Goal: Task Accomplishment & Management: Complete application form

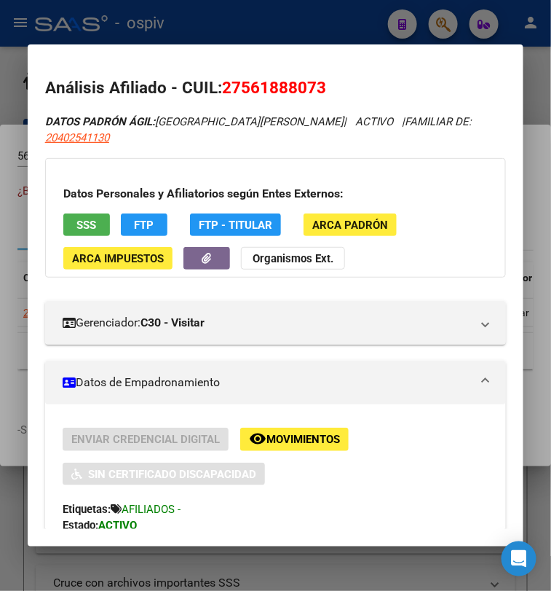
click at [444, 18] on div at bounding box center [275, 295] width 551 height 591
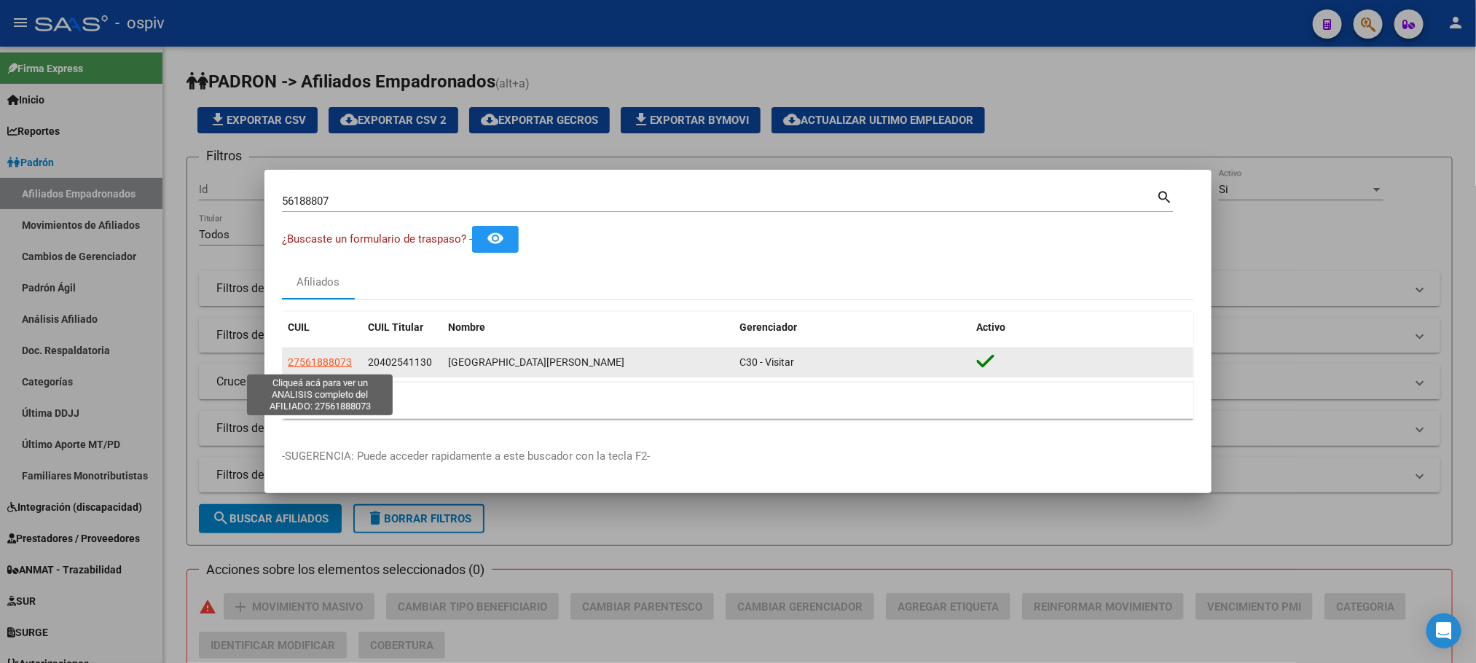
click at [318, 363] on span "27561888073" at bounding box center [320, 362] width 64 height 12
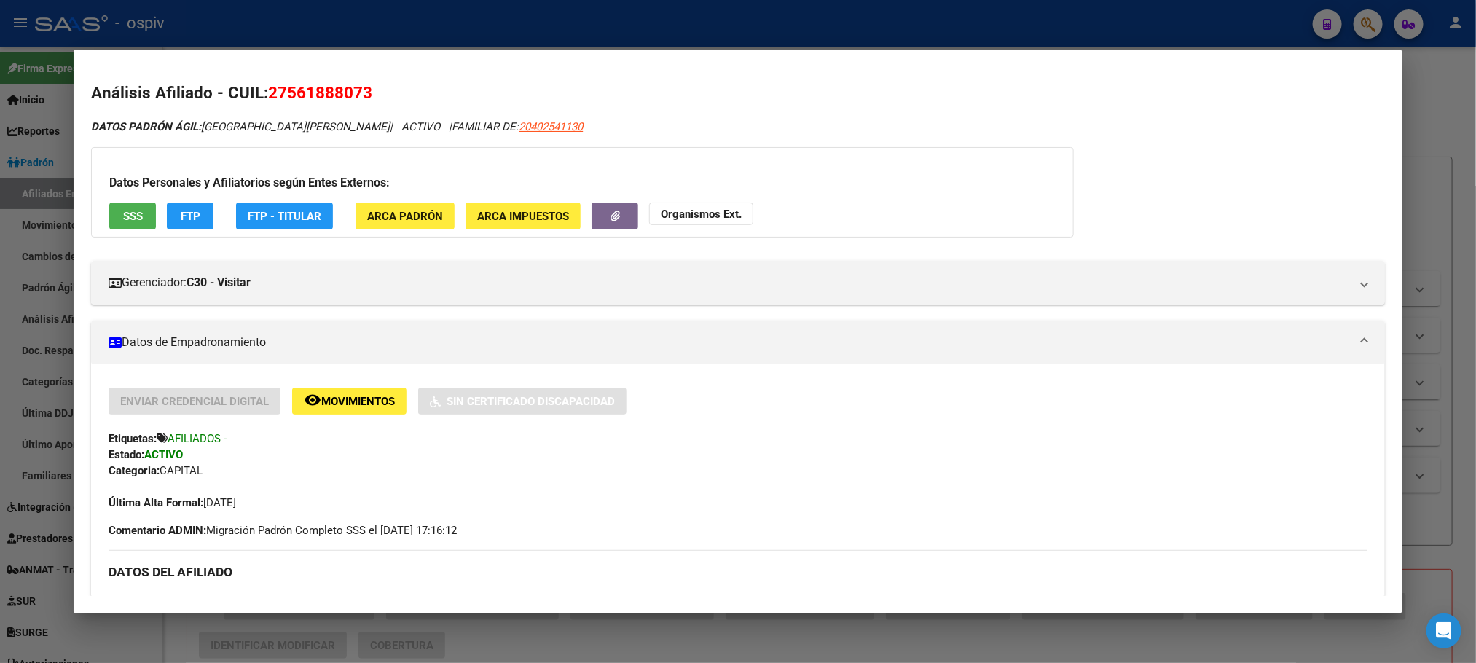
click at [411, 31] on div at bounding box center [738, 331] width 1476 height 663
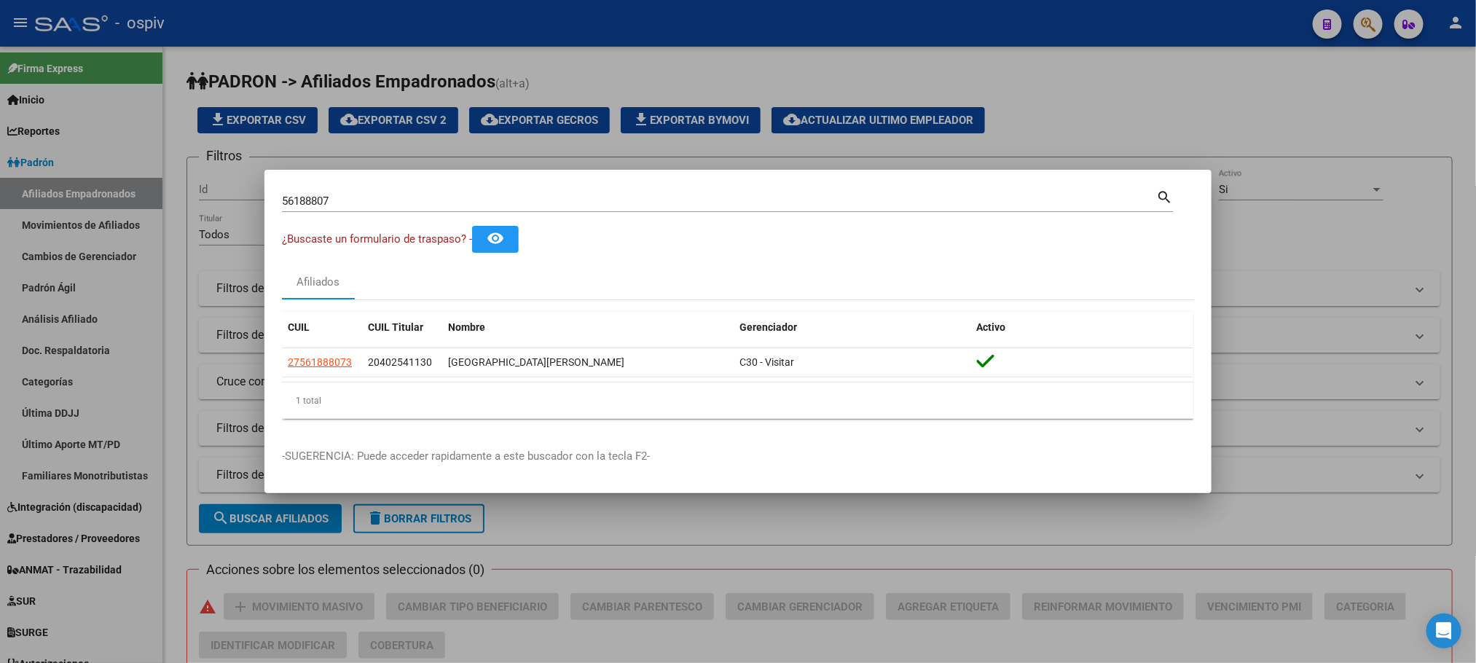
drag, startPoint x: 352, startPoint y: 361, endPoint x: 280, endPoint y: 361, distance: 71.4
click at [280, 361] on mat-dialog-content "56188807 Buscar (apellido, dni, cuil, nro traspaso, cuit, obra social) search ¿…" at bounding box center [737, 308] width 947 height 243
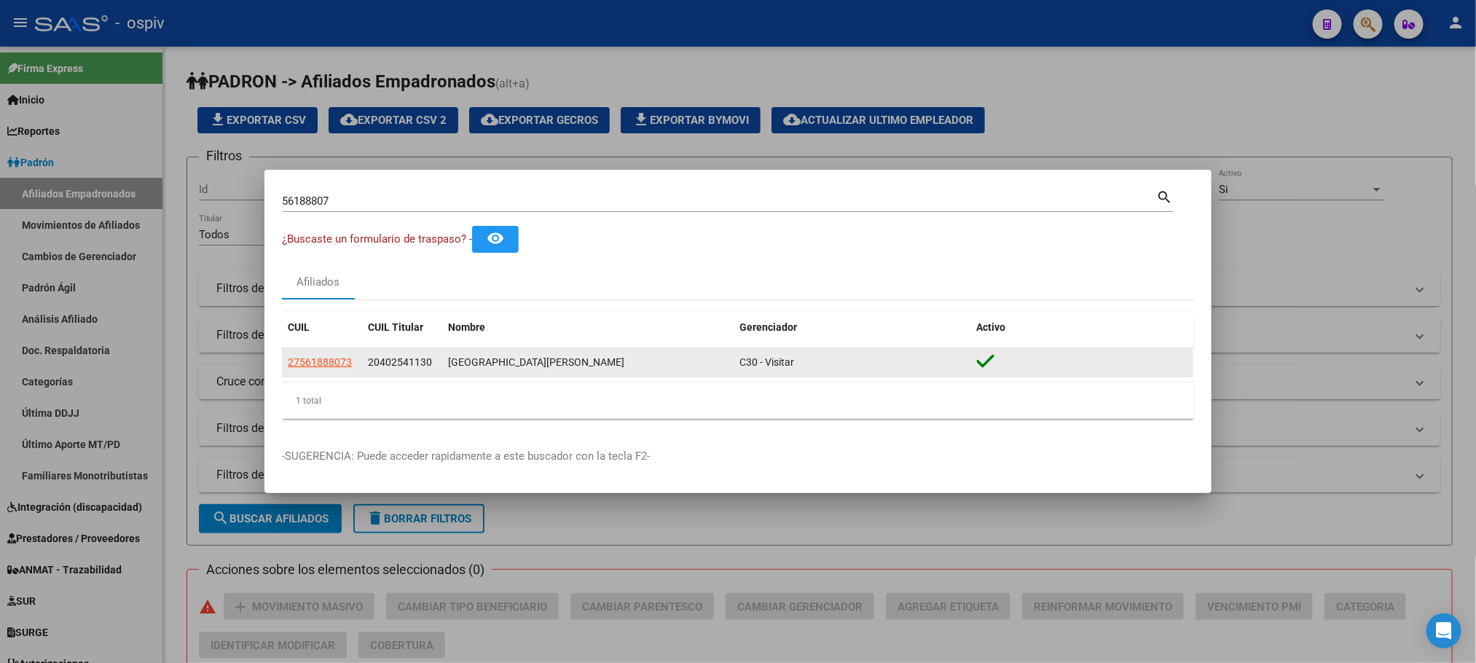
copy datatable-body-row "27561888073"
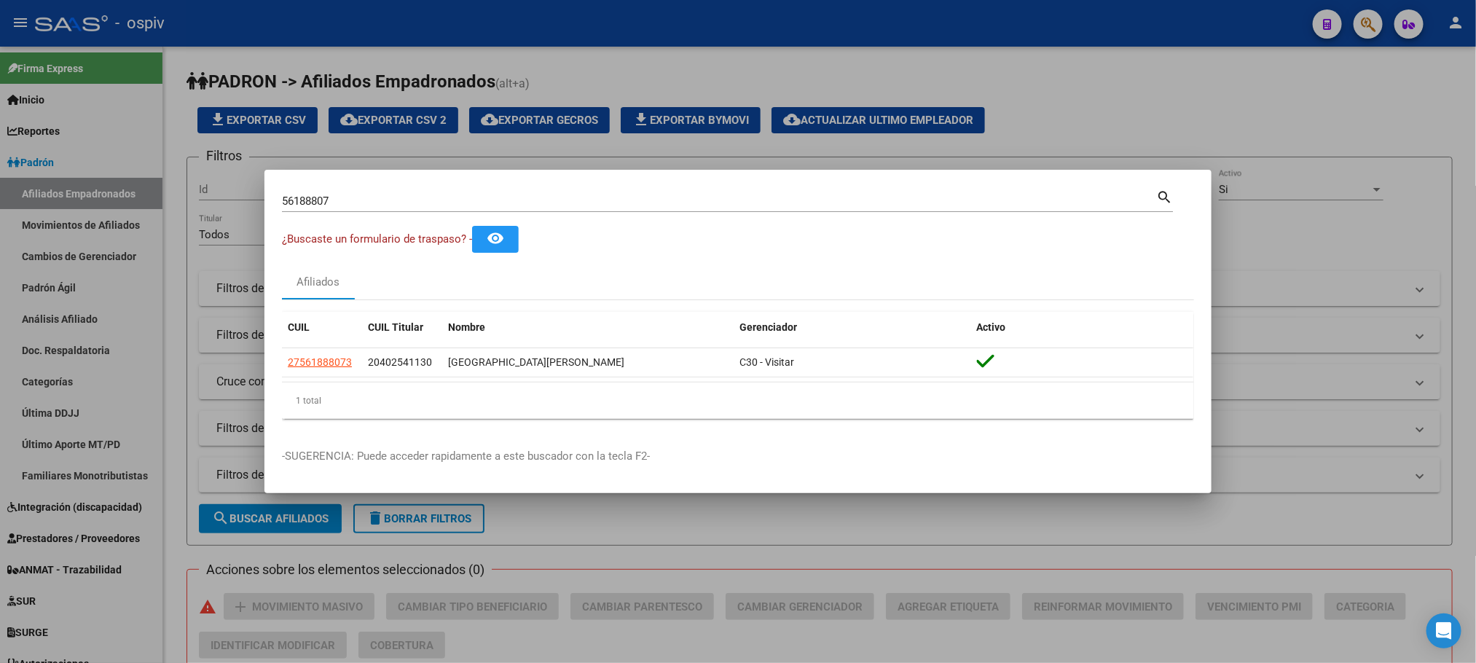
click at [114, 145] on div at bounding box center [738, 331] width 1476 height 663
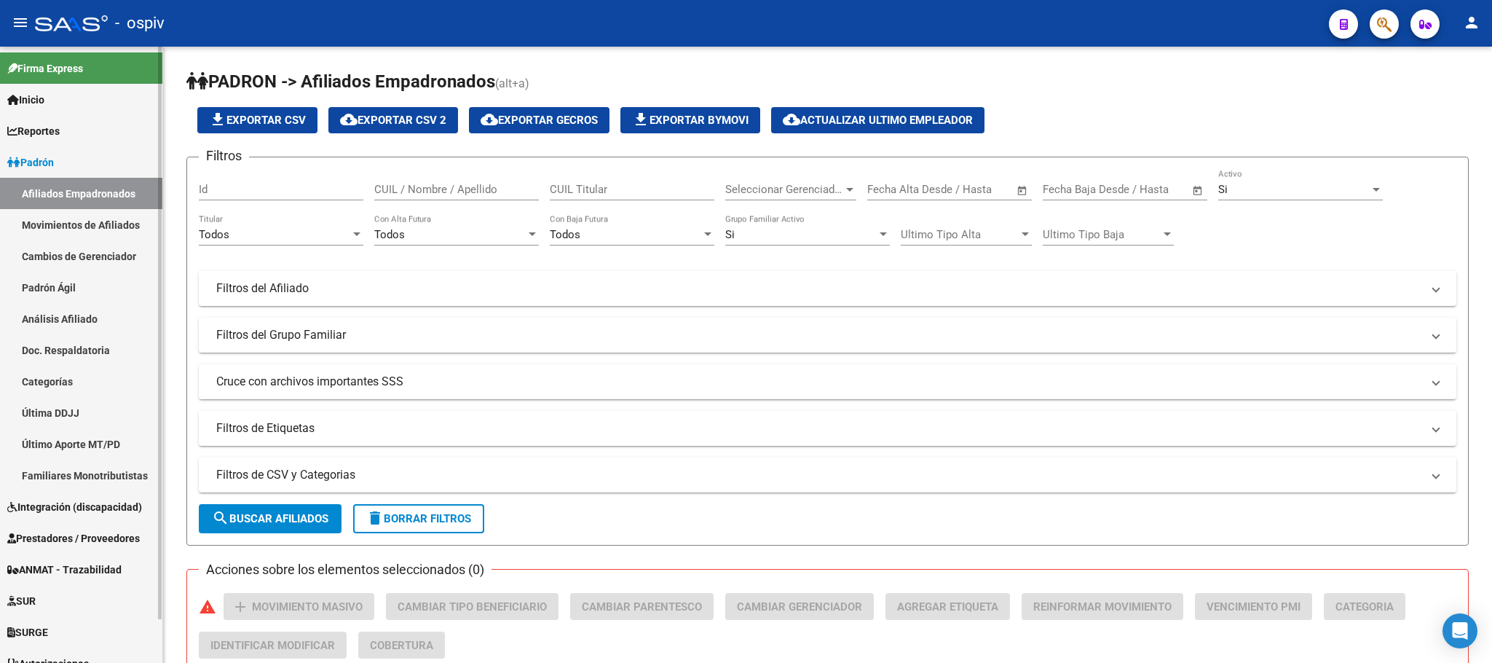
click at [46, 153] on link "Padrón" at bounding box center [81, 161] width 162 height 31
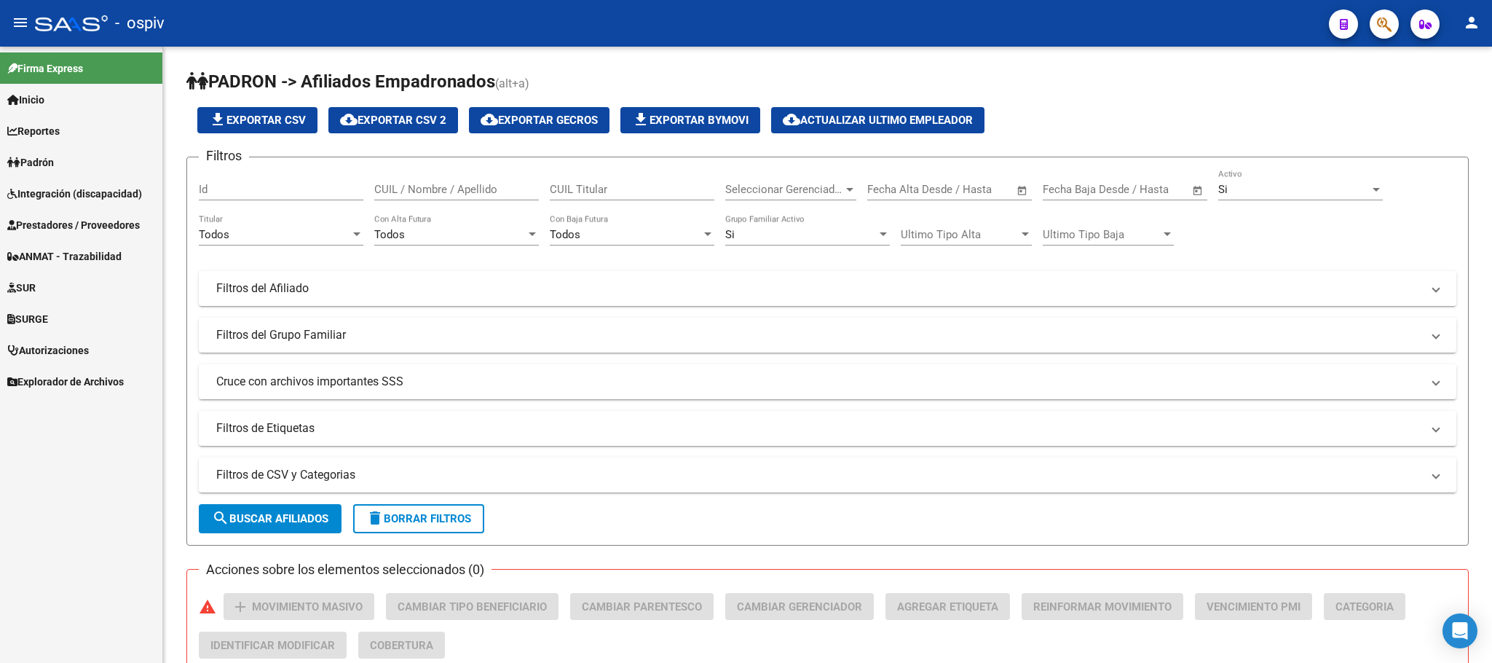
click at [55, 186] on span "Integración (discapacidad)" at bounding box center [74, 194] width 135 height 16
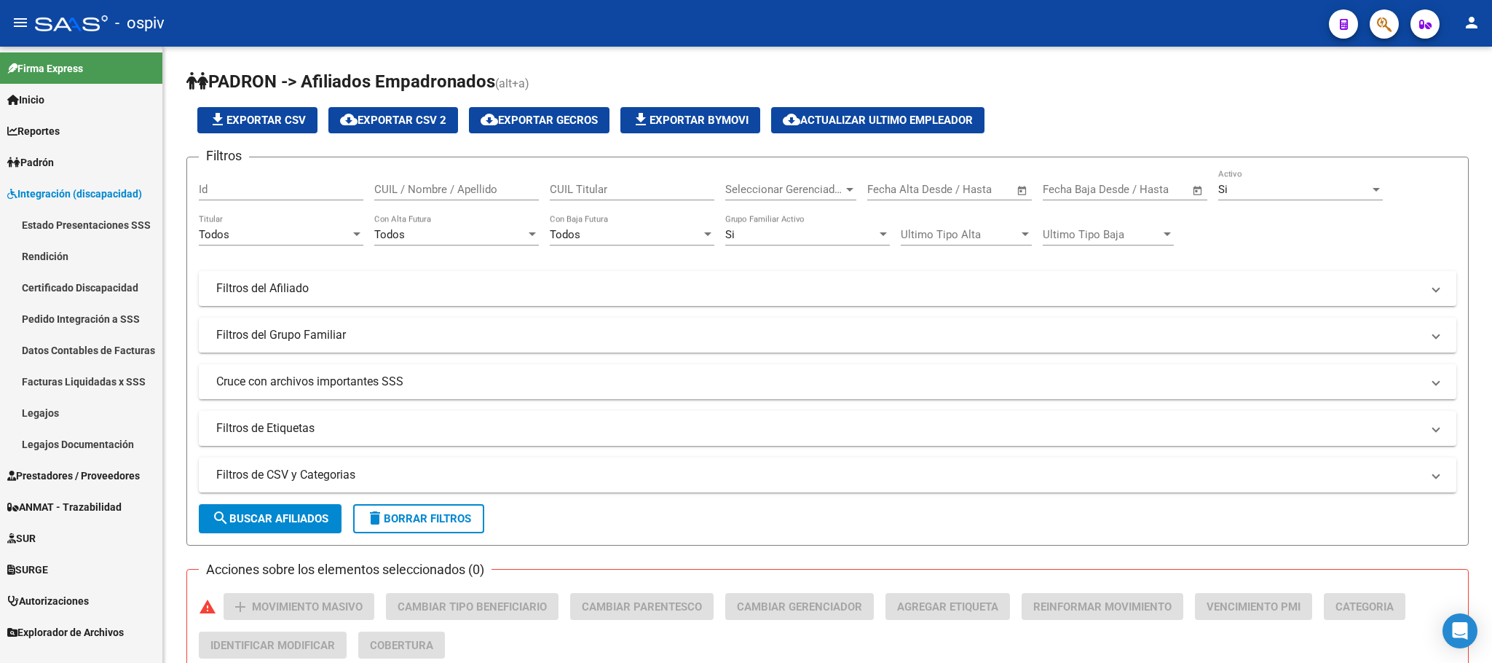
click at [53, 411] on link "Legajos" at bounding box center [81, 412] width 162 height 31
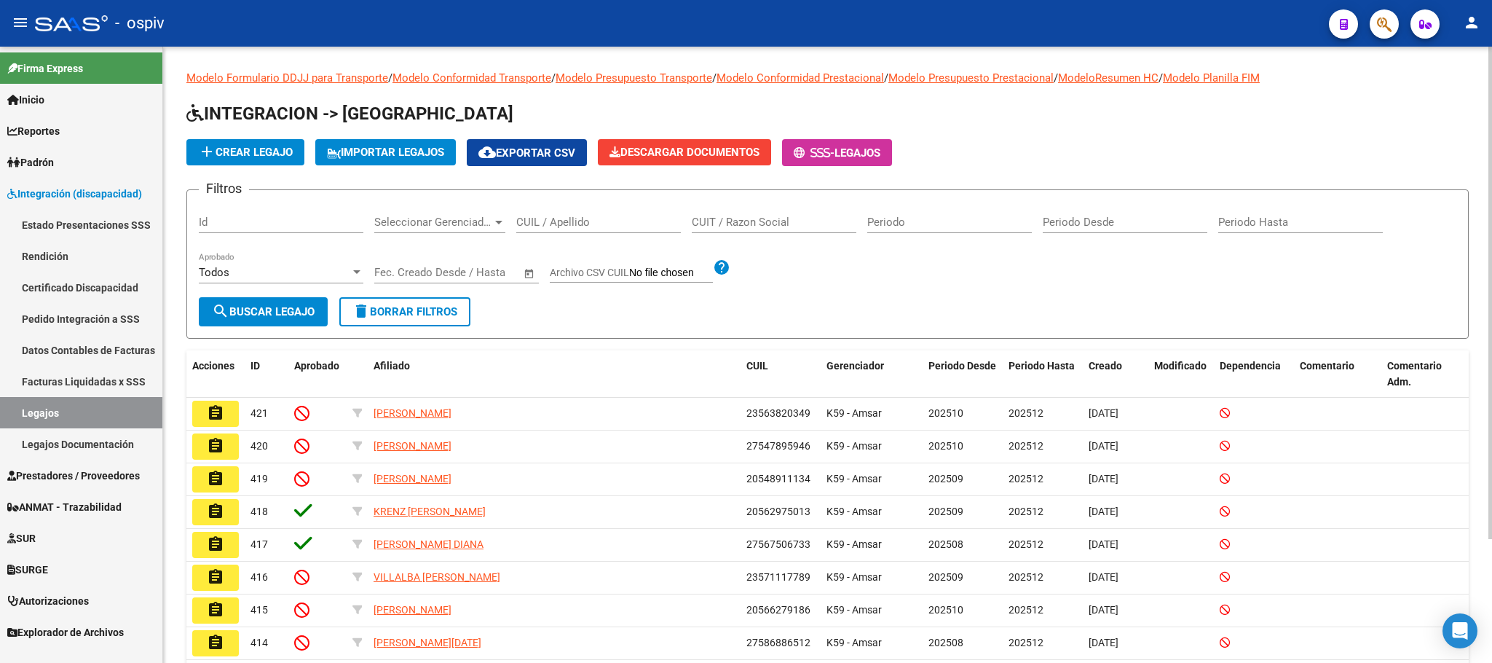
click at [249, 149] on span "add Crear Legajo" at bounding box center [245, 152] width 95 height 13
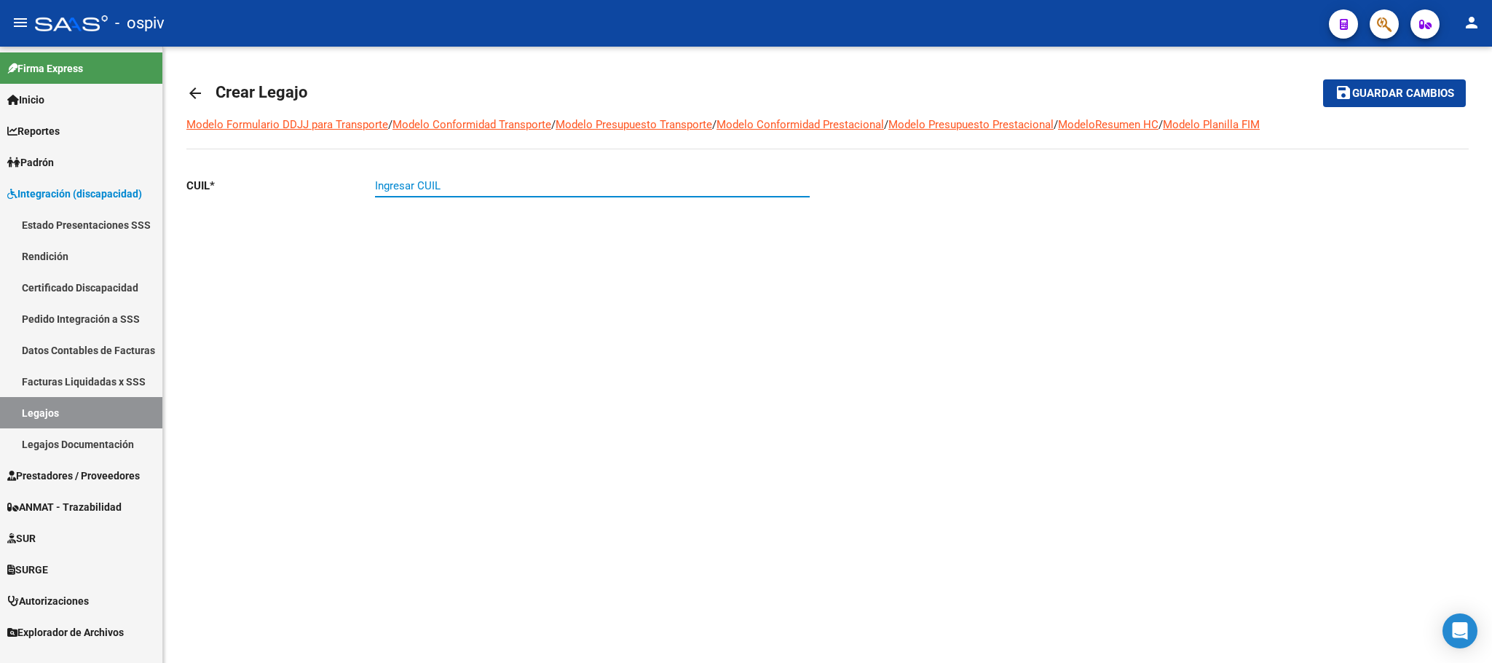
click at [409, 189] on input "Ingresar CUIL" at bounding box center [592, 185] width 435 height 13
paste input "27-56188807-3"
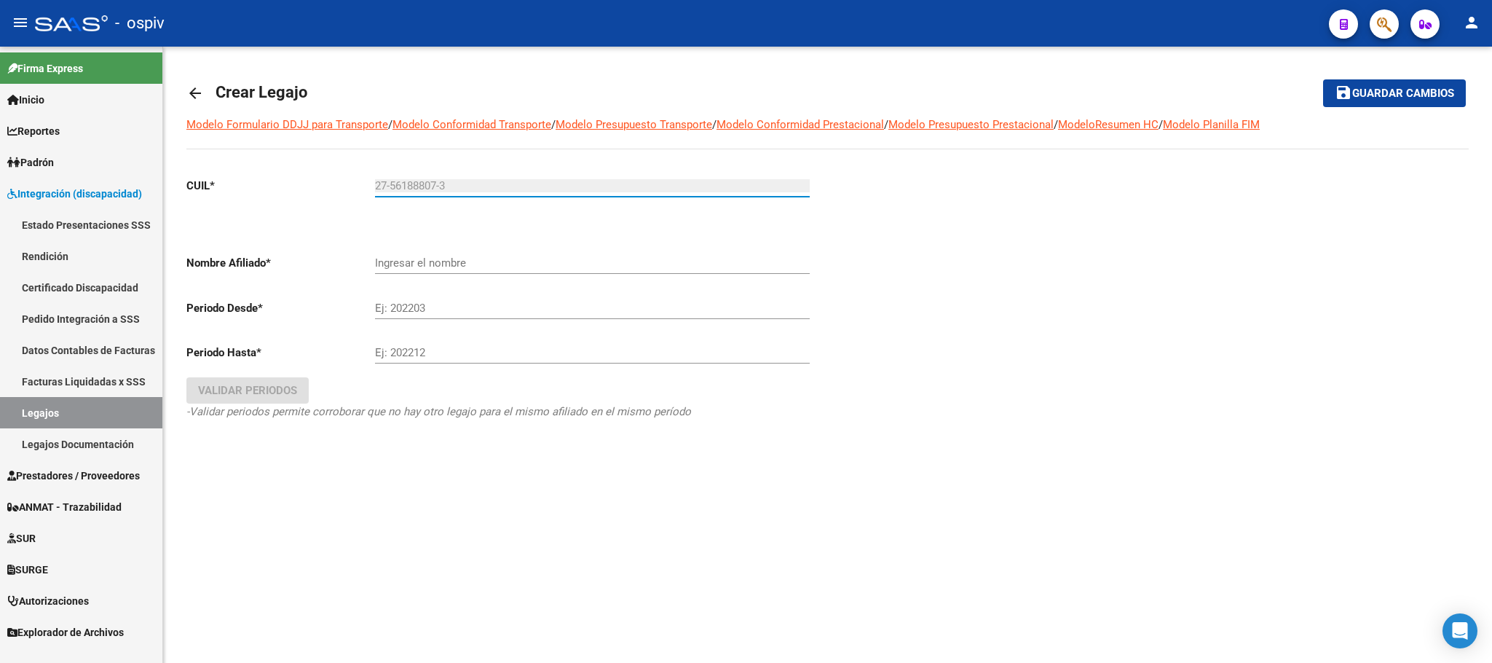
type input "27-56188807-3"
click at [450, 304] on input "Ej: 202203" at bounding box center [592, 308] width 435 height 13
type input "VILLA BIANCA MILENA"
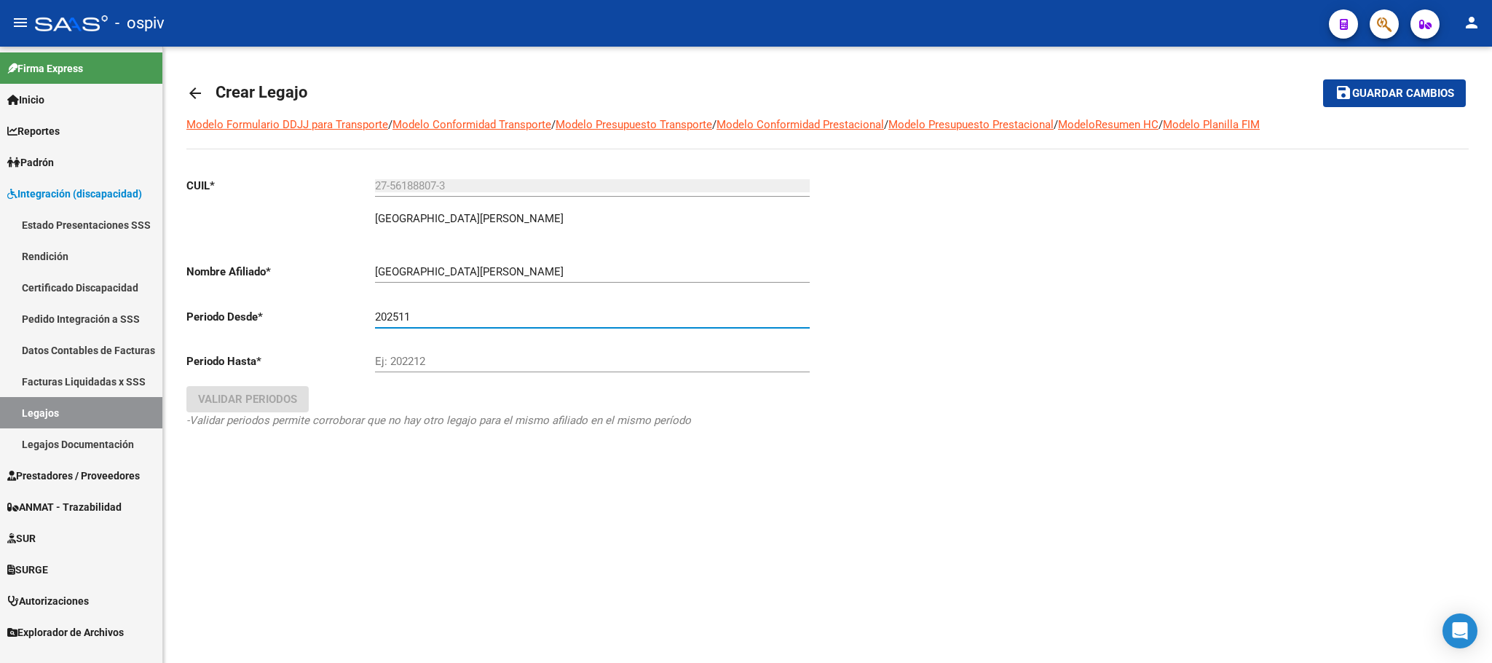
type input "202511"
click at [471, 368] on input "Ej: 202212" at bounding box center [592, 361] width 435 height 13
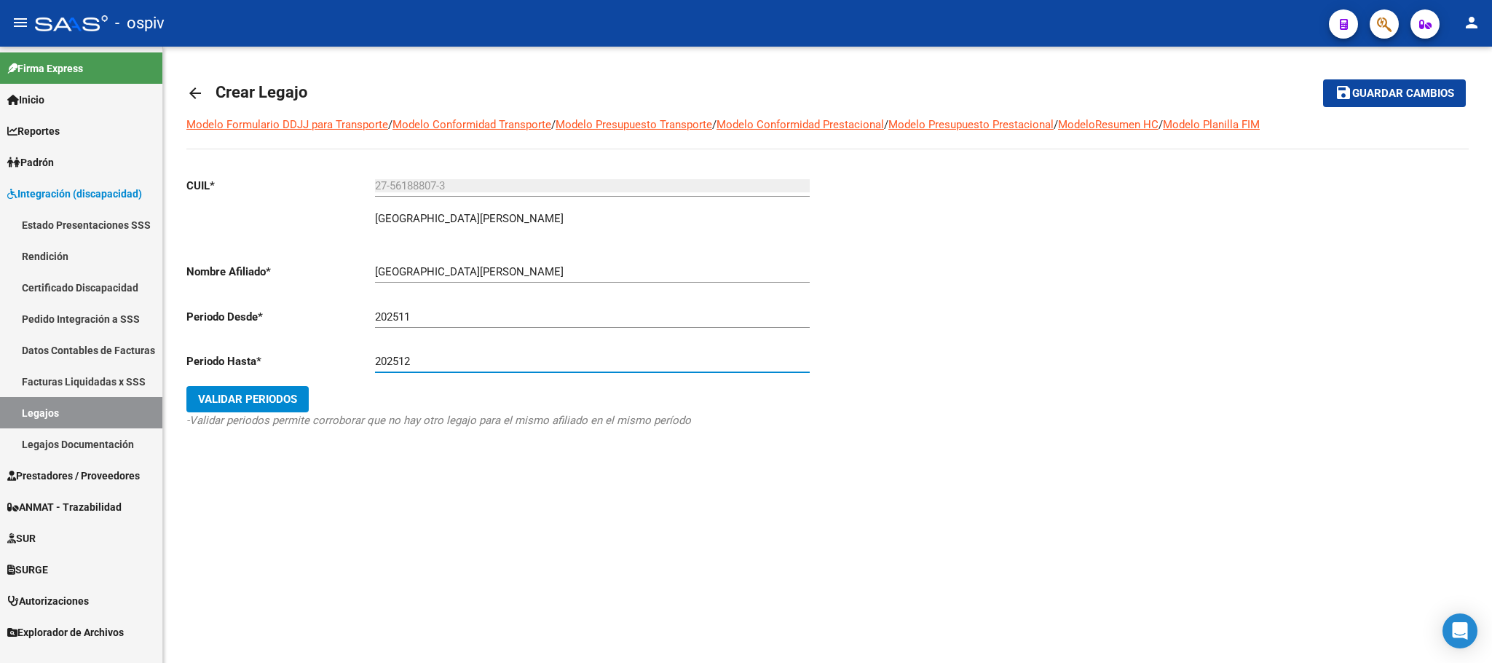
type input "202512"
click at [269, 404] on span "Validar Periodos" at bounding box center [247, 399] width 99 height 13
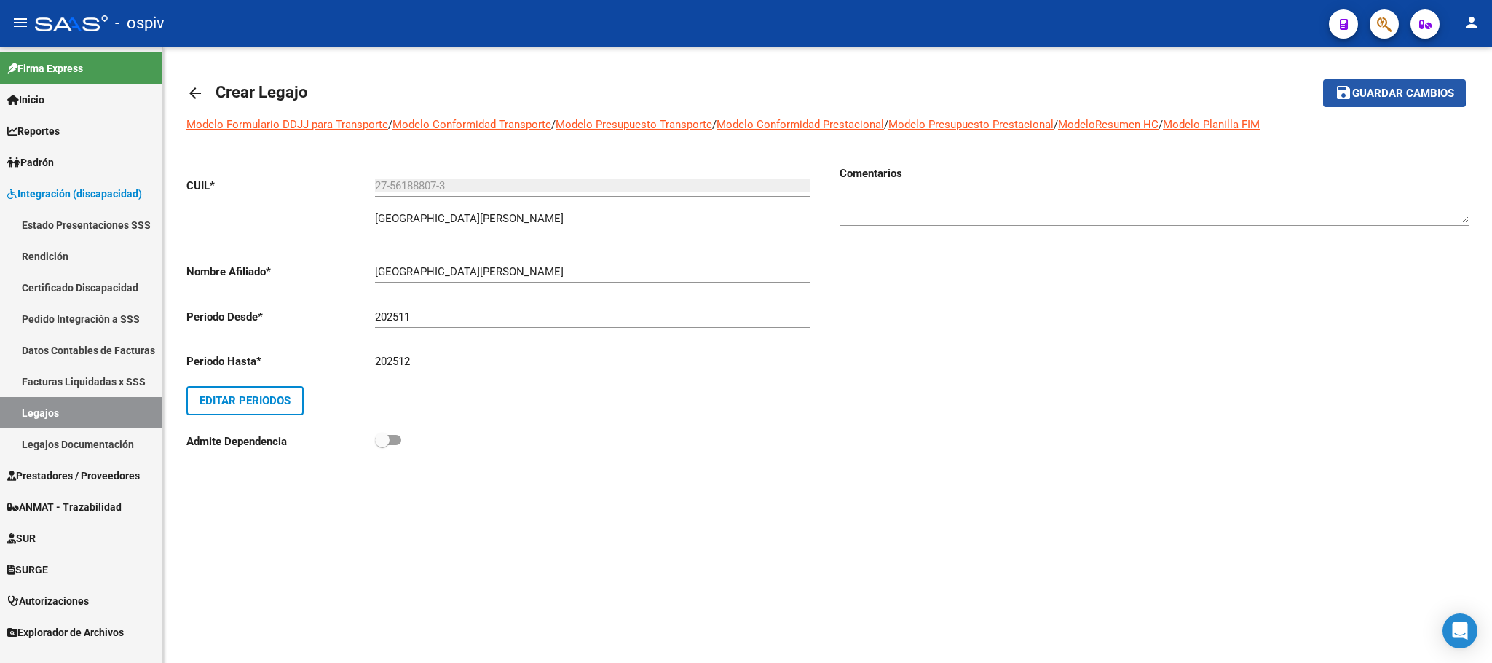
click at [551, 90] on span "Guardar cambios" at bounding box center [1404, 93] width 102 height 13
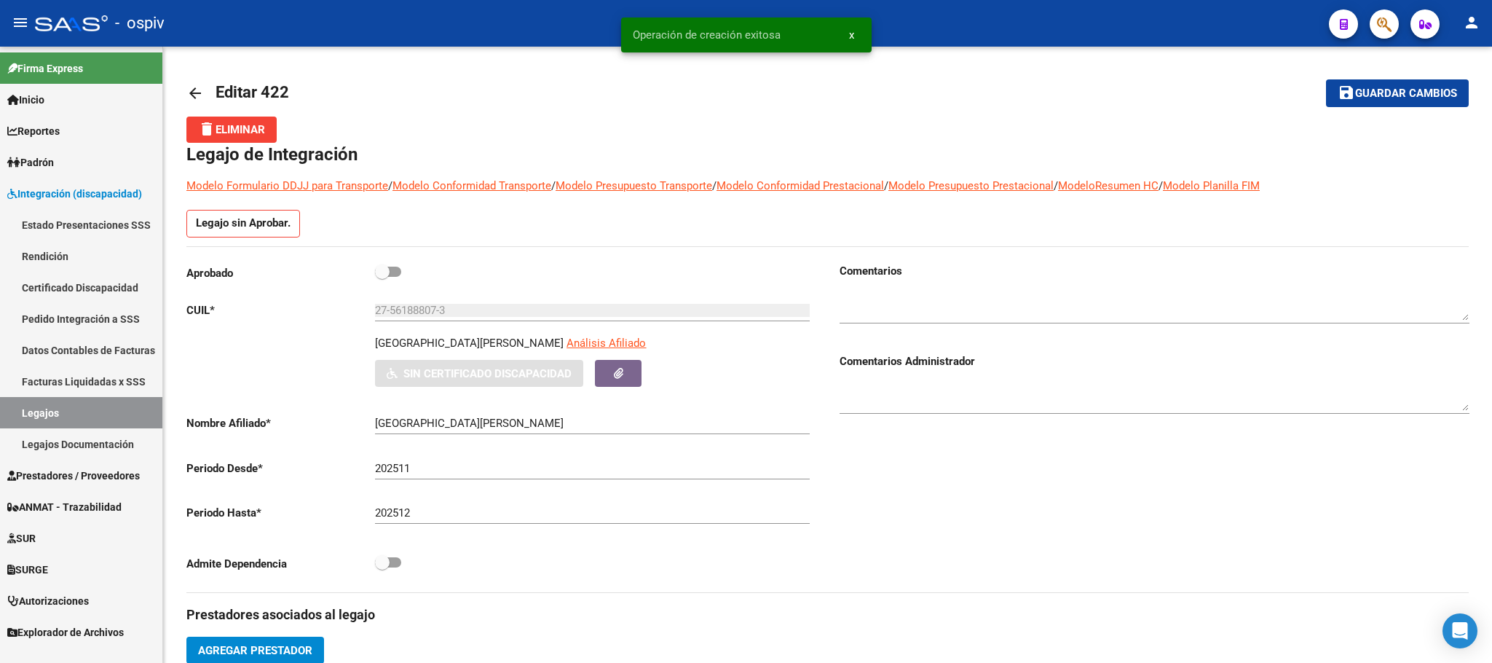
click at [42, 411] on link "Legajos" at bounding box center [81, 412] width 162 height 31
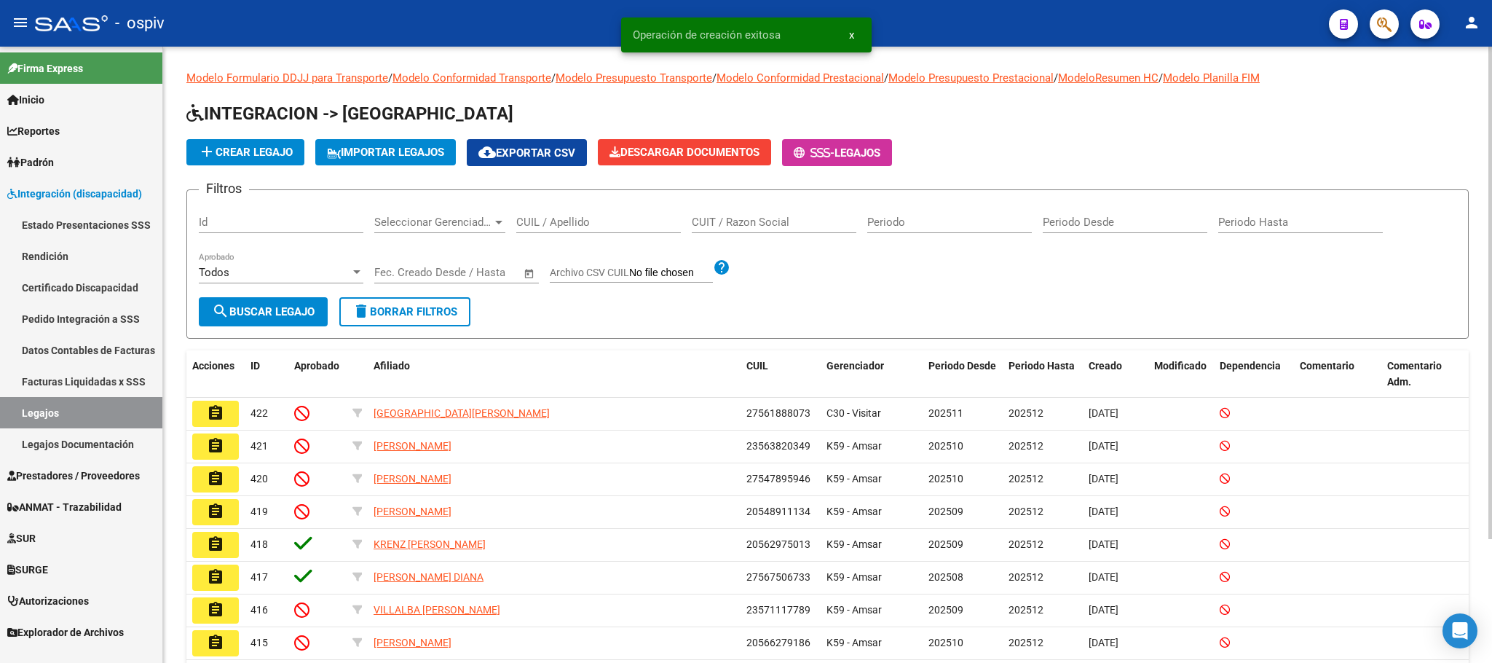
click at [551, 221] on input "CUIL / Apellido" at bounding box center [598, 222] width 165 height 13
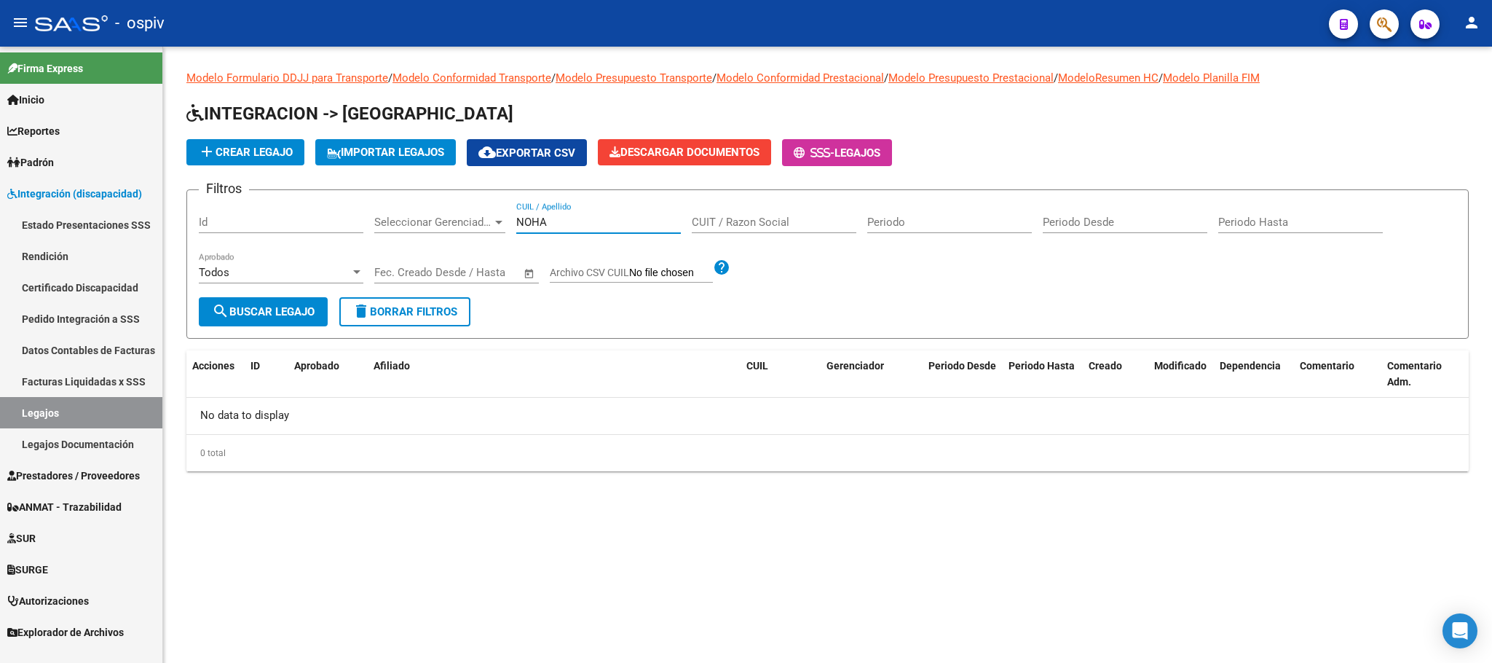
click at [551, 221] on input "NOHA" at bounding box center [598, 222] width 165 height 13
type input "N"
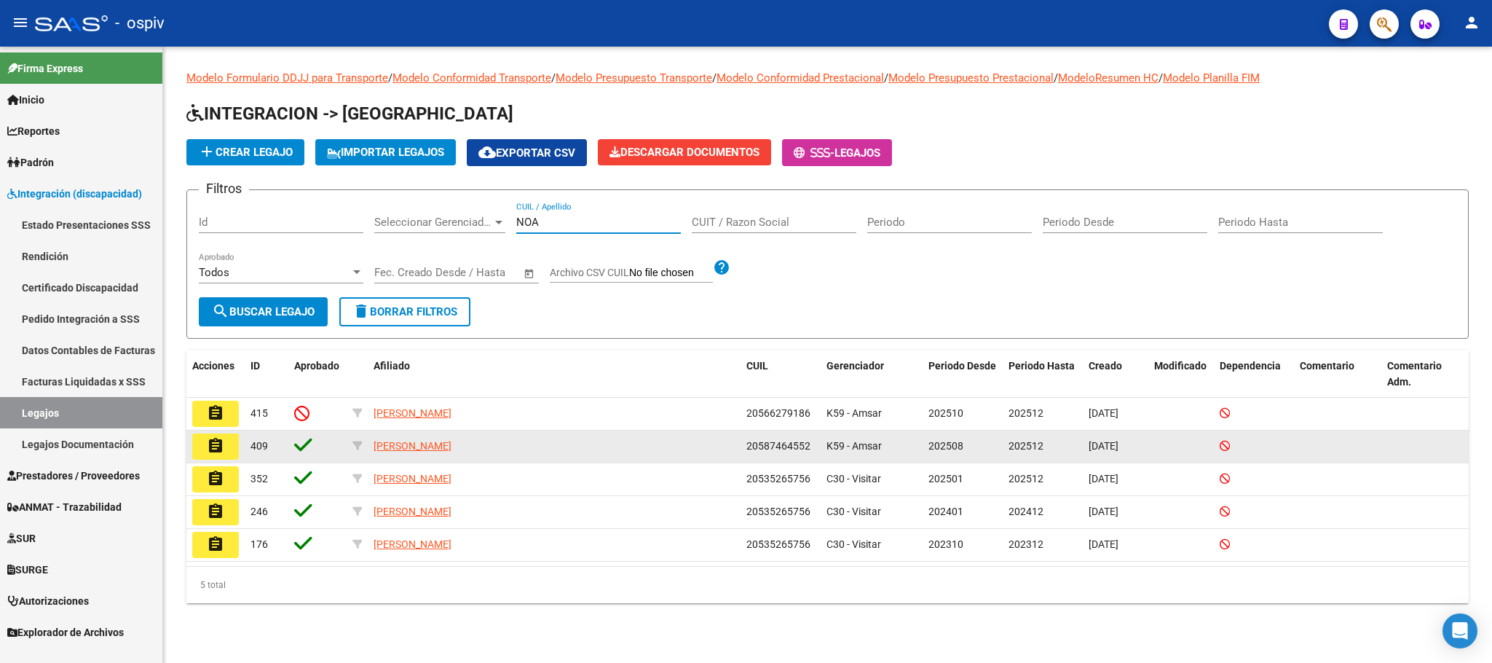
type input "NOA"
click at [216, 441] on mat-icon "assignment" at bounding box center [215, 445] width 17 height 17
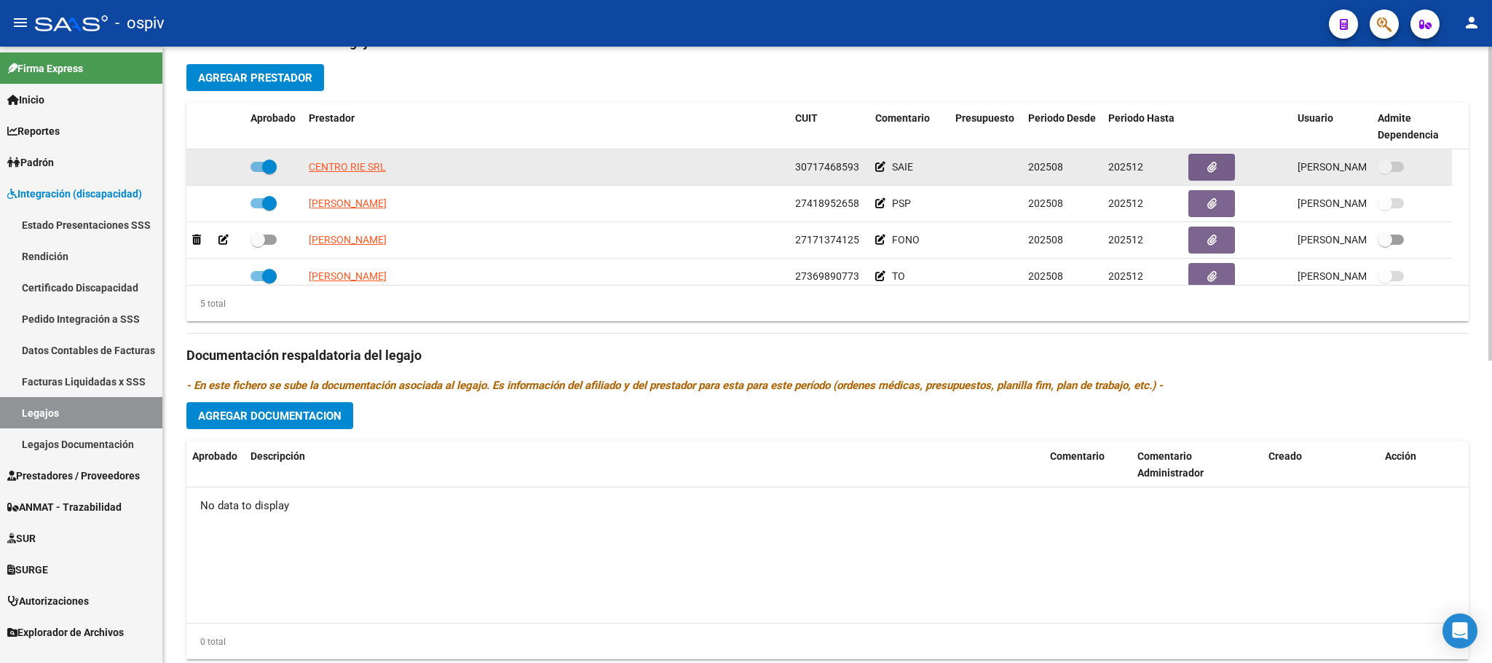
scroll to position [363, 0]
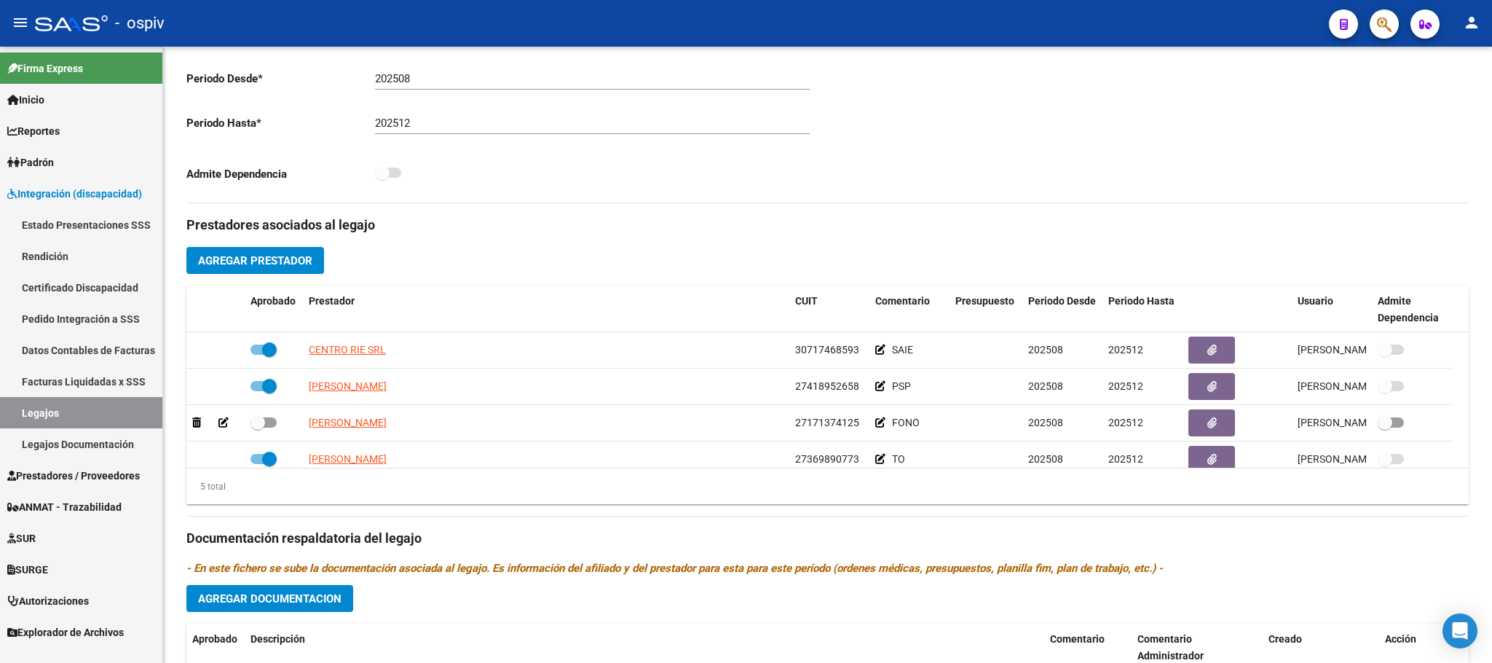
click at [59, 416] on link "Legajos" at bounding box center [81, 412] width 162 height 31
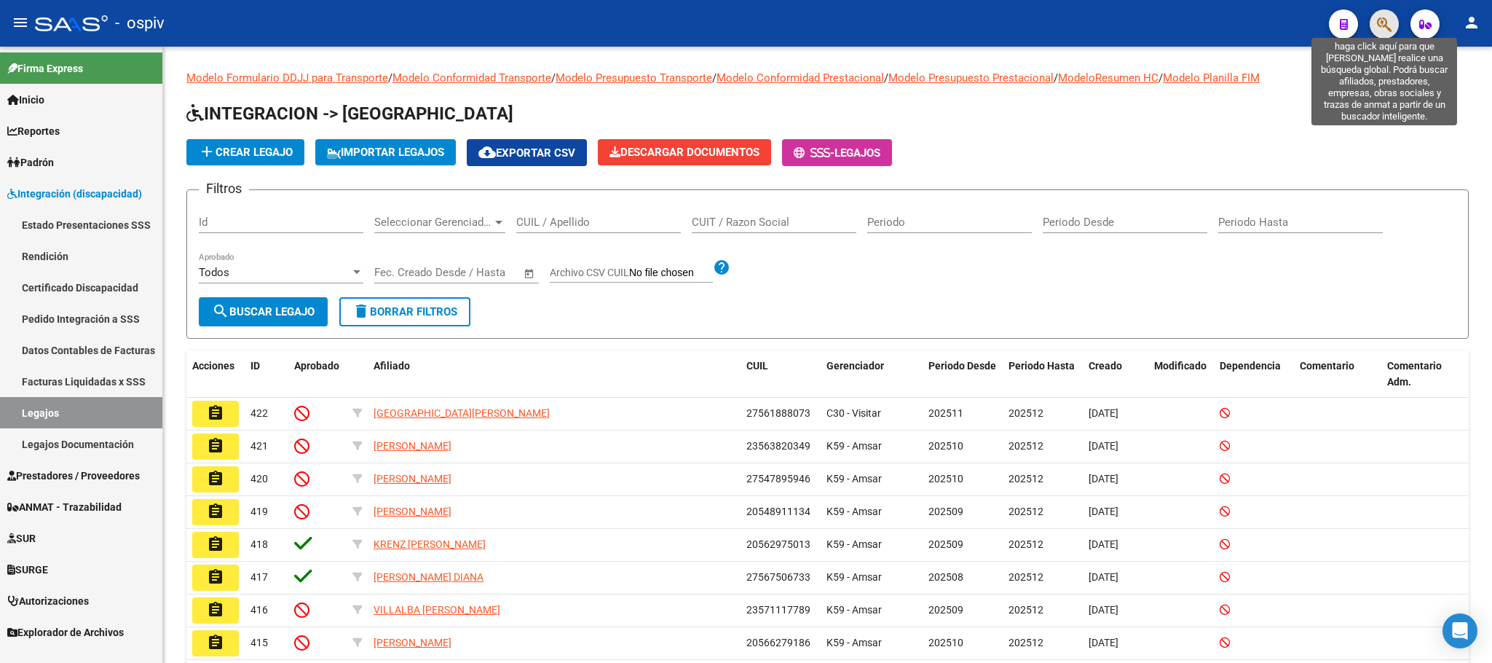
click at [551, 23] on icon "button" at bounding box center [1384, 24] width 15 height 17
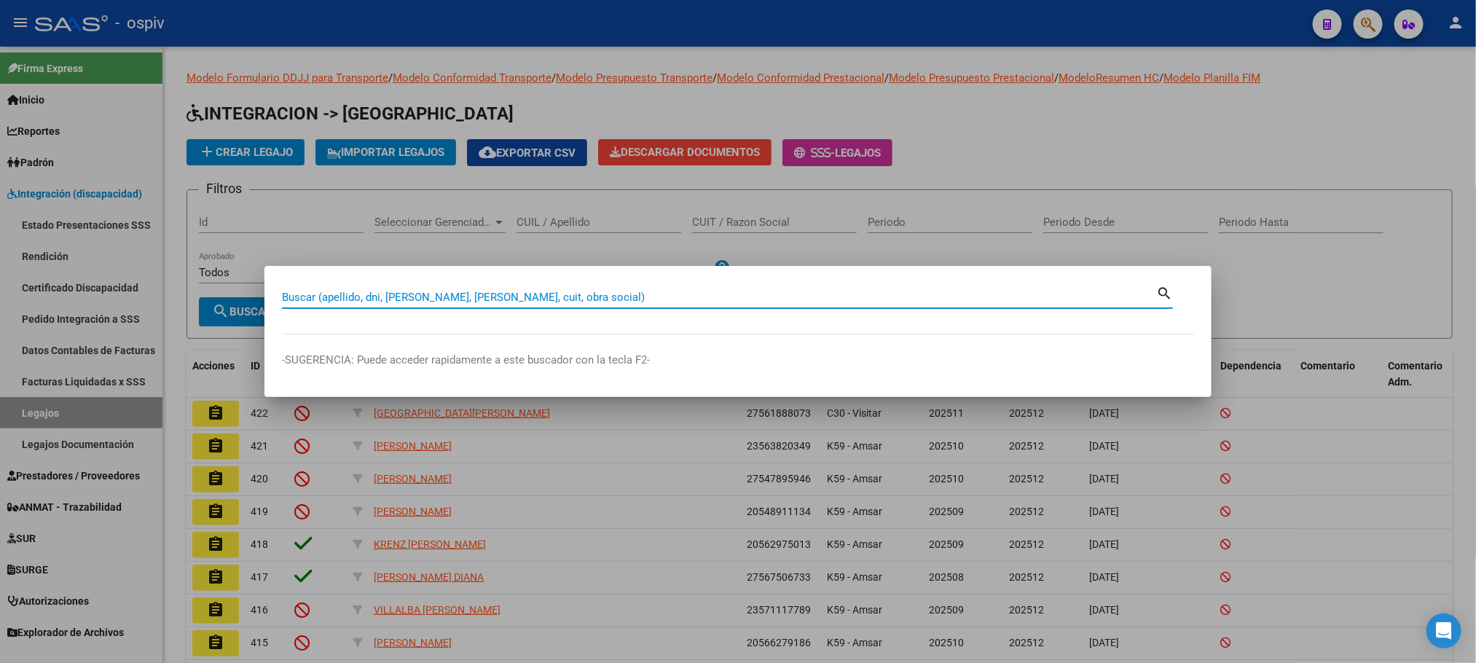
click at [511, 294] on input "Buscar (apellido, dni, [PERSON_NAME], [PERSON_NAME], cuit, obra social)" at bounding box center [719, 297] width 874 height 13
type input "27421130782"
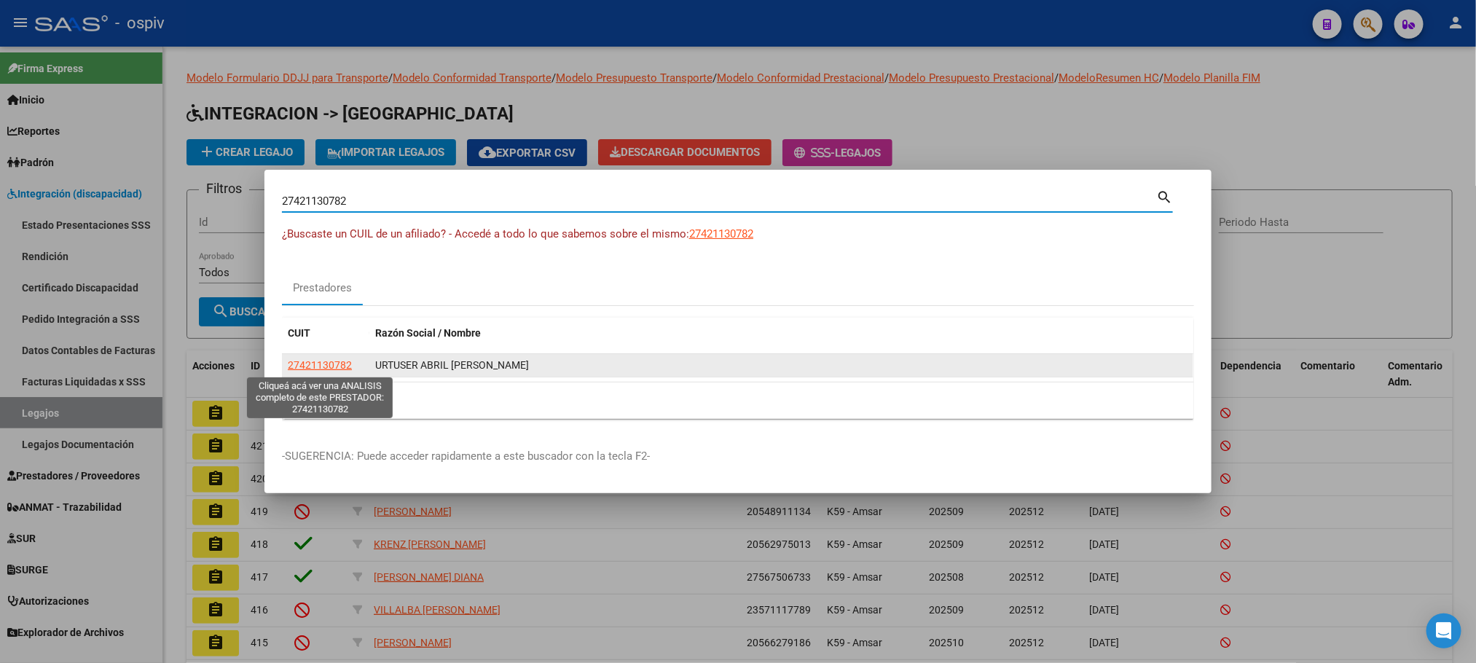
click at [317, 367] on span "27421130782" at bounding box center [320, 365] width 64 height 12
type textarea "27421130782"
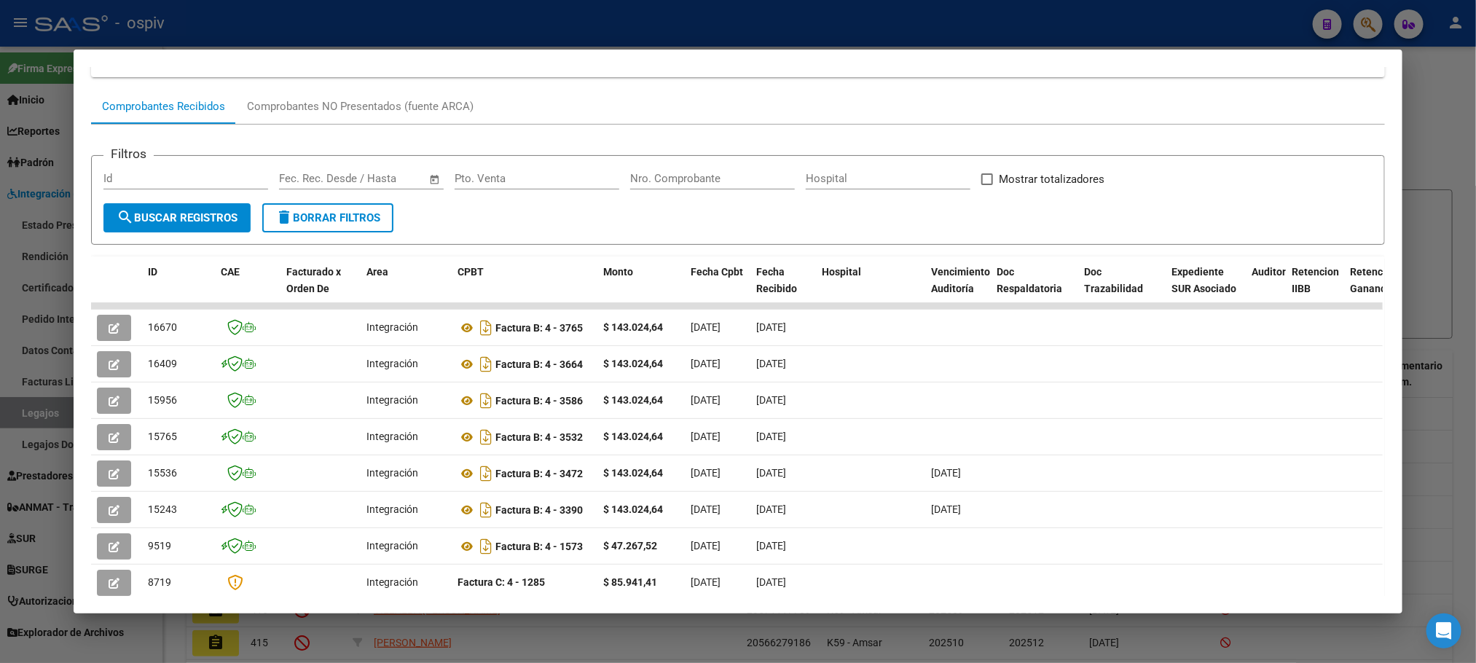
scroll to position [93, 0]
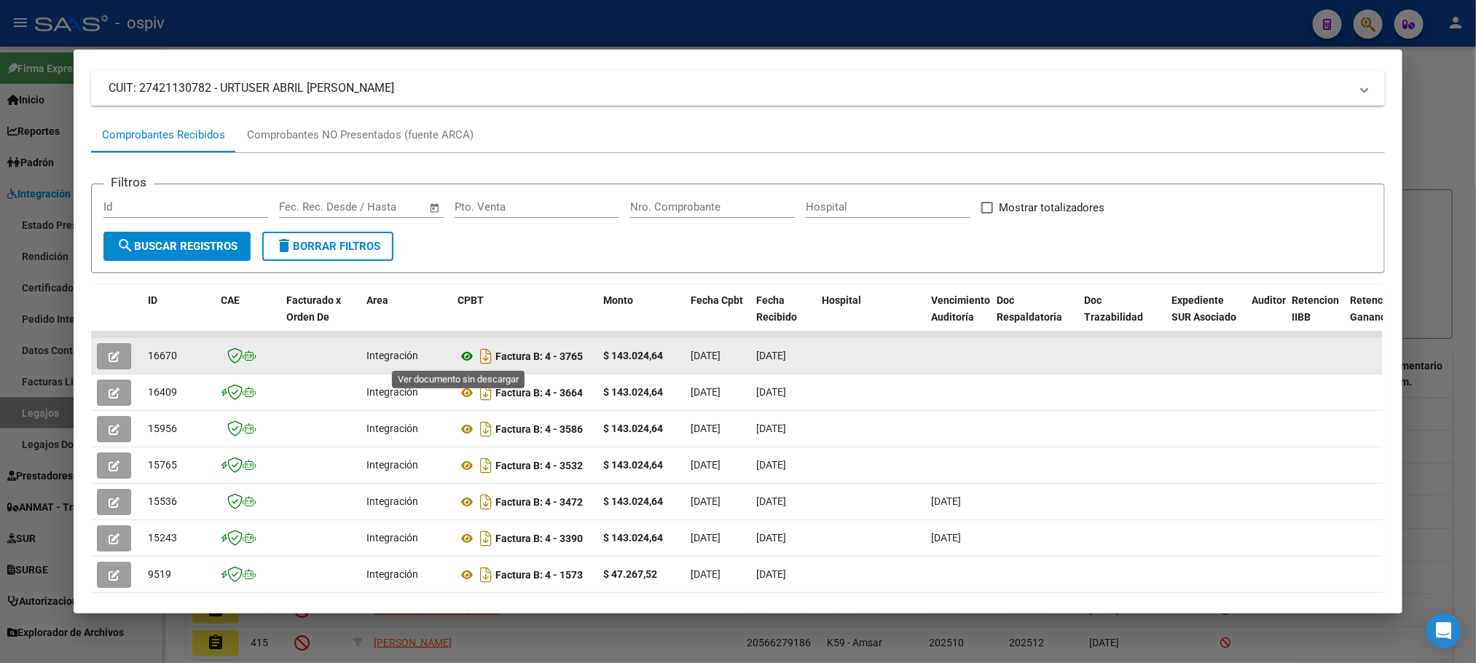
click at [460, 350] on icon at bounding box center [466, 355] width 19 height 17
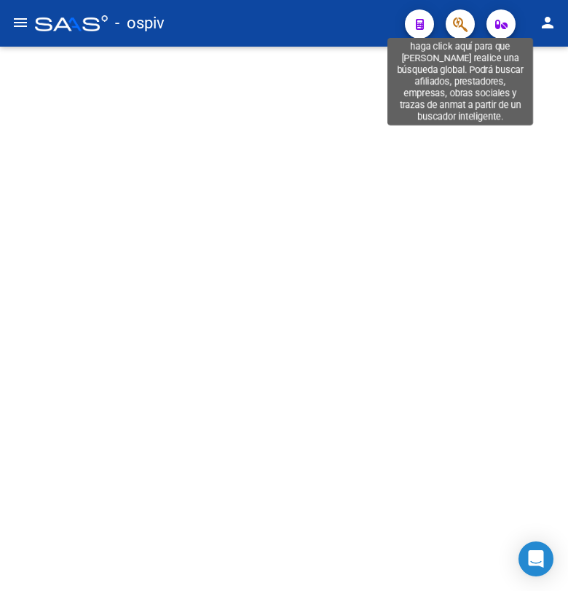
click at [463, 25] on icon "button" at bounding box center [460, 24] width 15 height 17
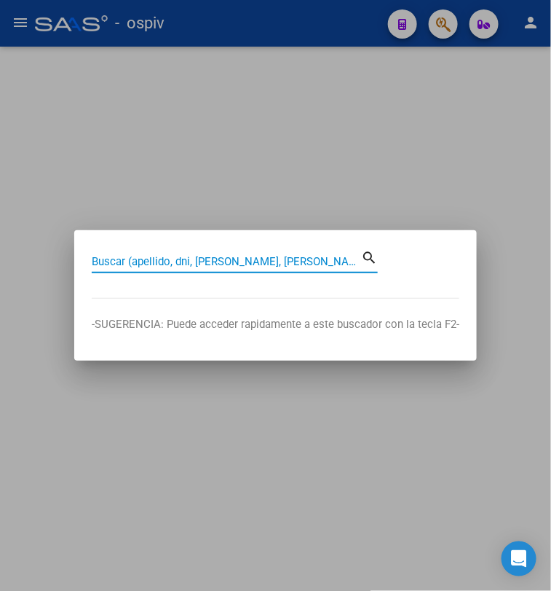
click at [155, 253] on div "Buscar (apellido, dni, cuil, nro traspaso, cuit, obra social)" at bounding box center [226, 262] width 269 height 22
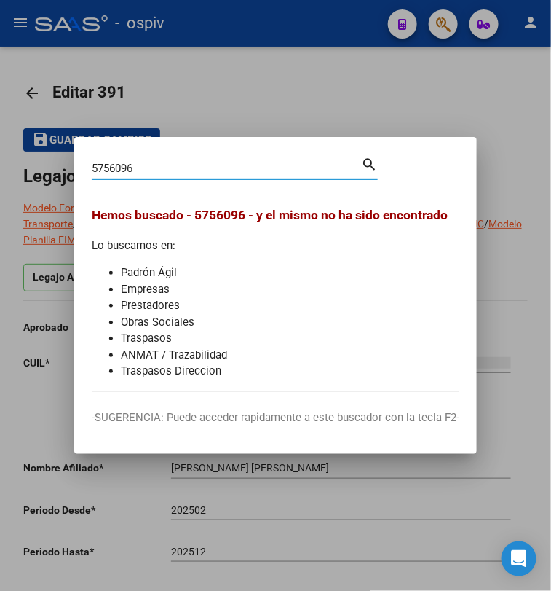
click at [119, 166] on input "5756096" at bounding box center [226, 168] width 269 height 13
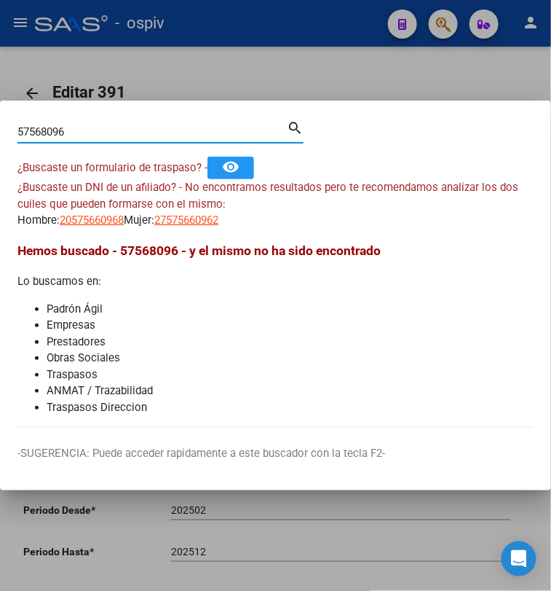
type input "57568096"
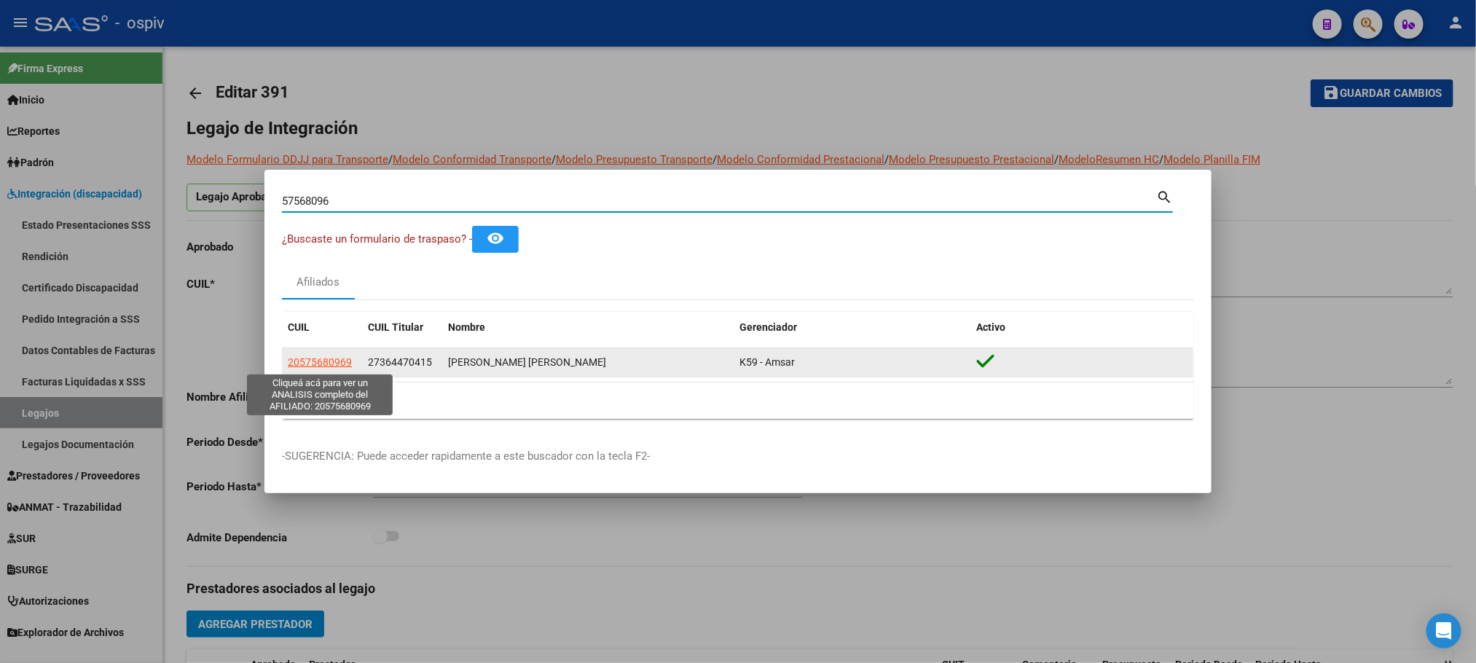
click at [333, 361] on span "20575680969" at bounding box center [320, 362] width 64 height 12
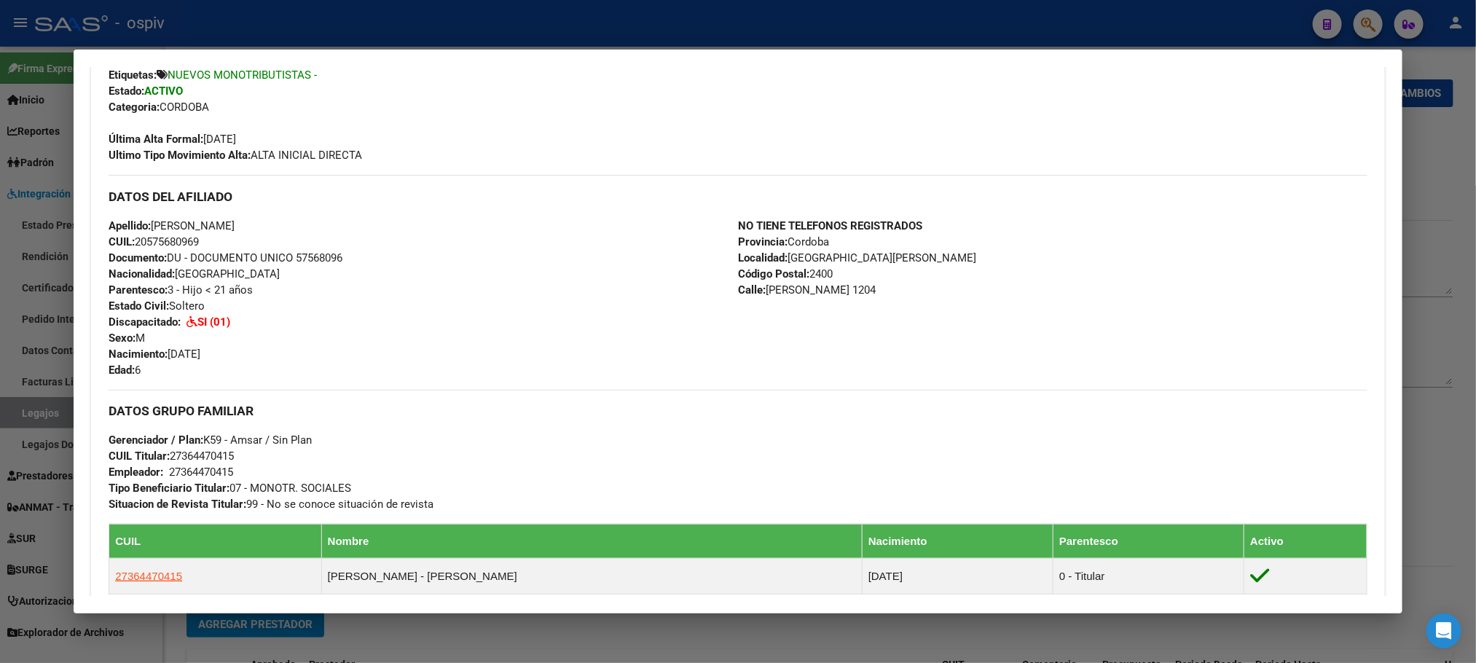
scroll to position [182, 0]
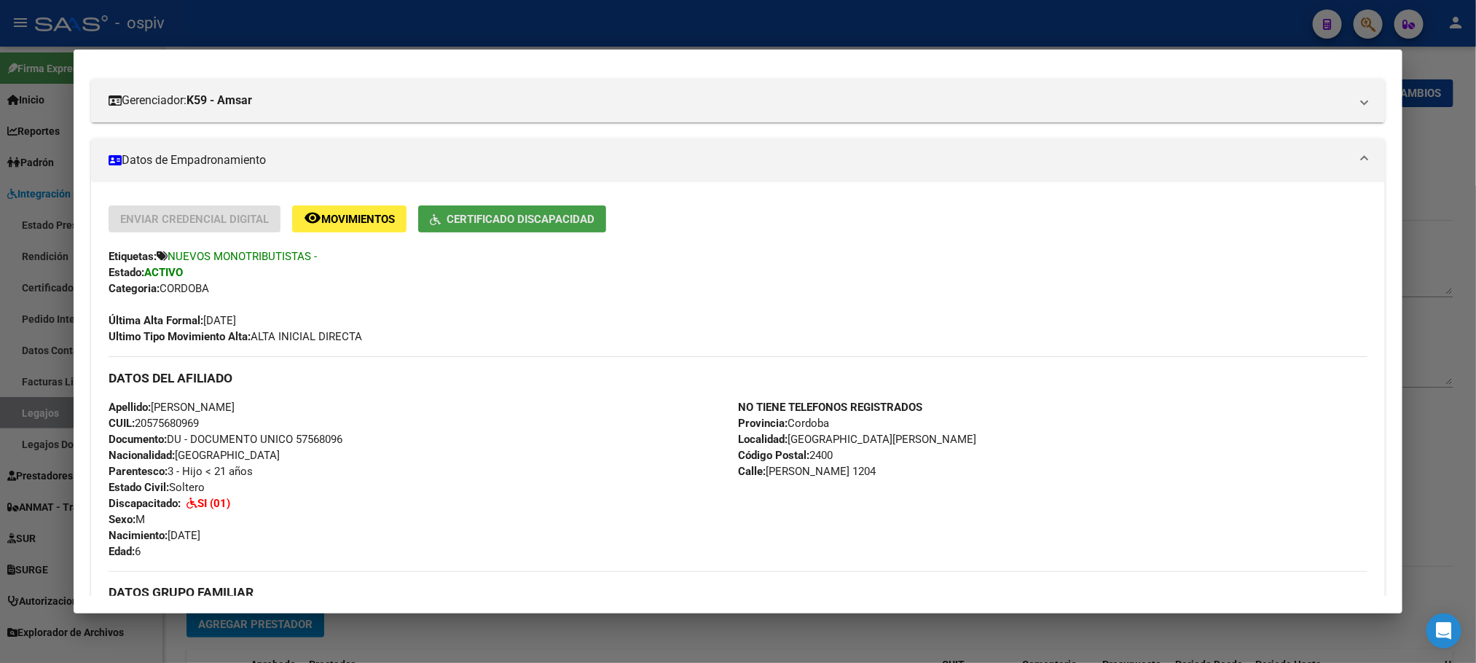
click at [516, 217] on span "Certificado Discapacidad" at bounding box center [520, 219] width 148 height 13
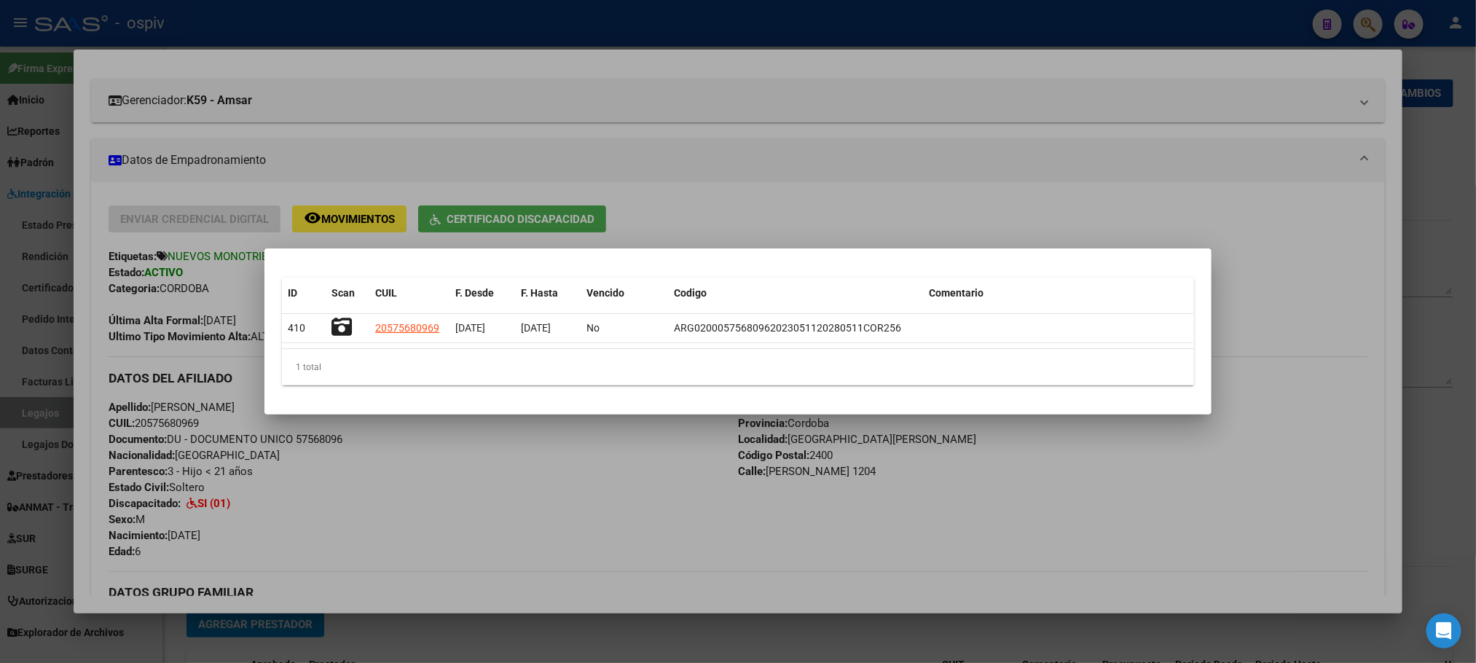
click at [567, 77] on div at bounding box center [738, 331] width 1476 height 663
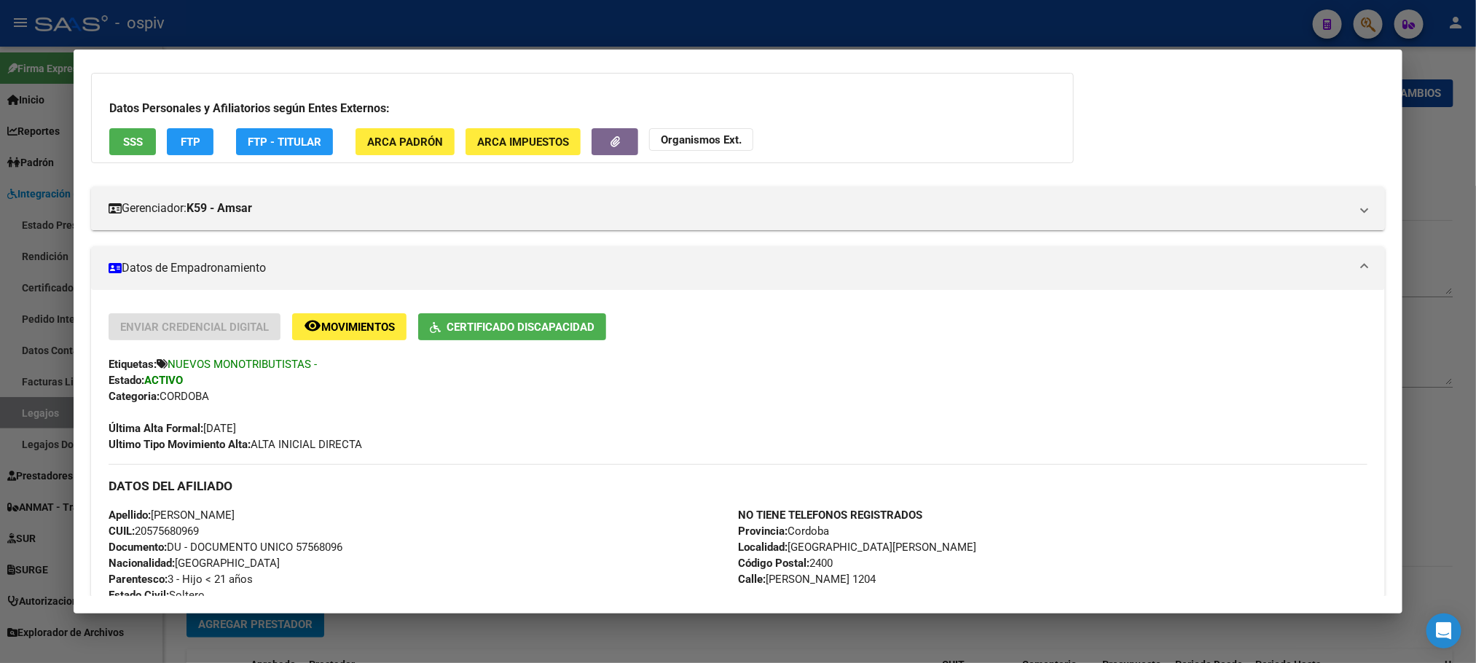
scroll to position [0, 0]
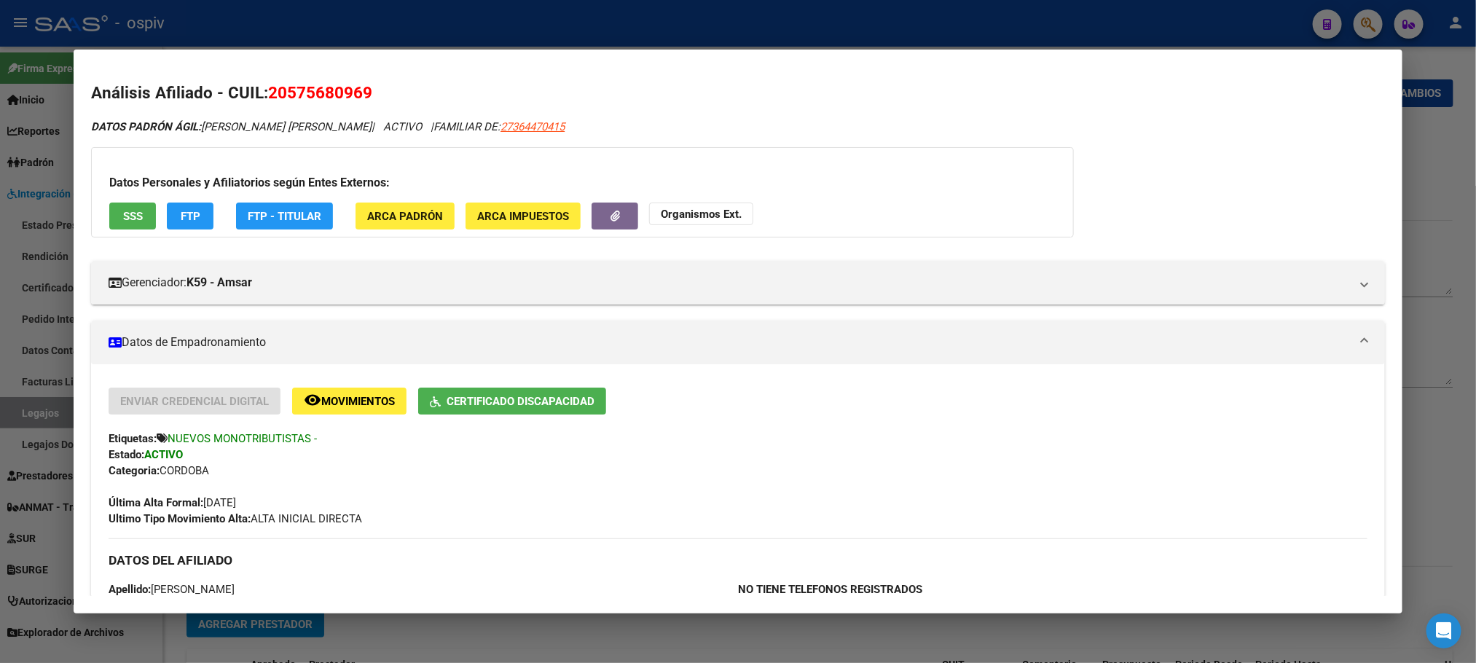
click at [567, 20] on div at bounding box center [738, 331] width 1476 height 663
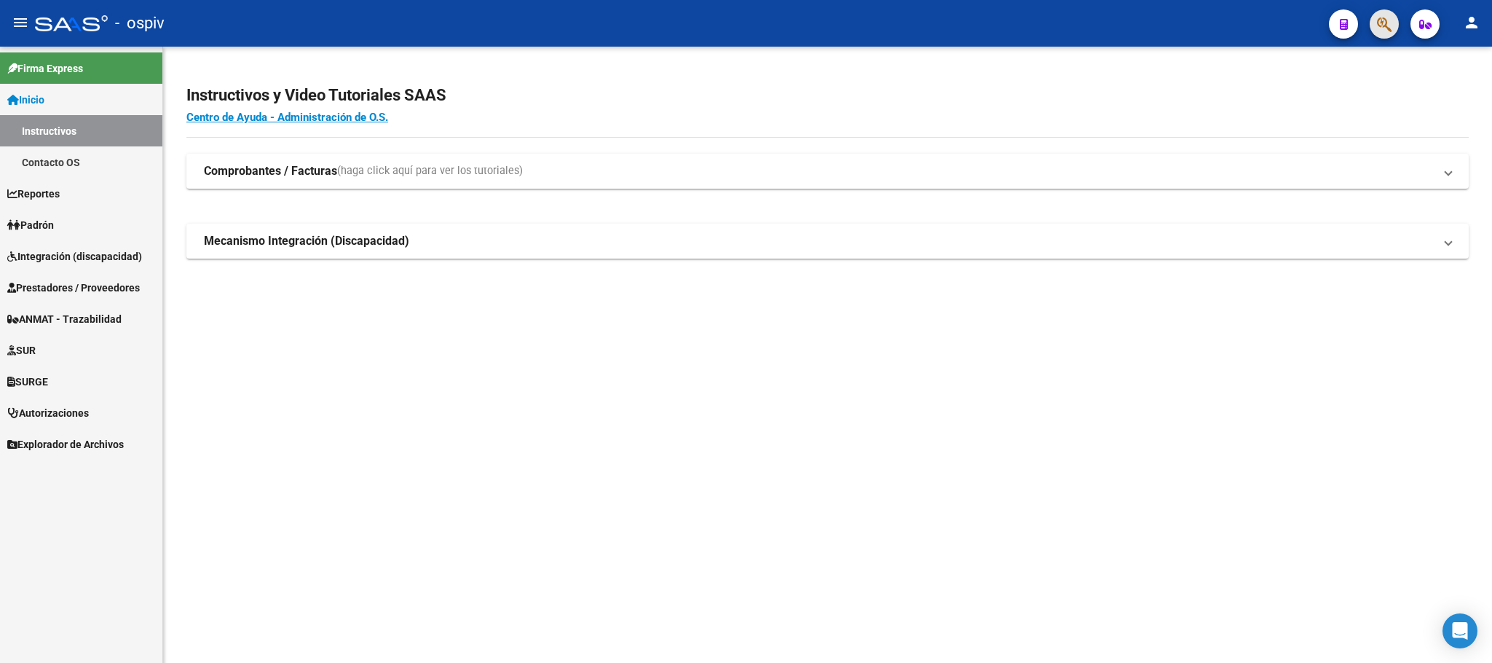
click at [1383, 36] on span "button" at bounding box center [1384, 24] width 15 height 30
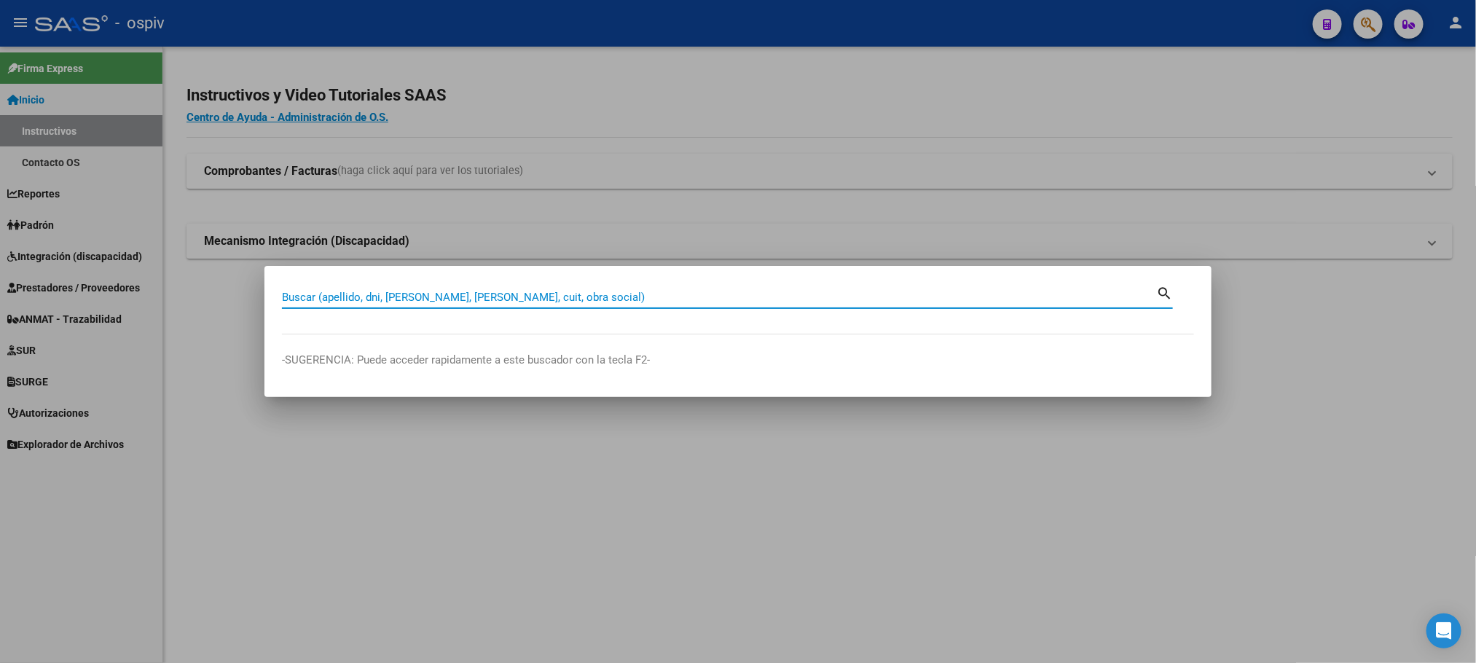
click at [811, 294] on input "Buscar (apellido, dni, [PERSON_NAME], [PERSON_NAME], cuit, obra social)" at bounding box center [719, 297] width 874 height 13
type input "27565611874"
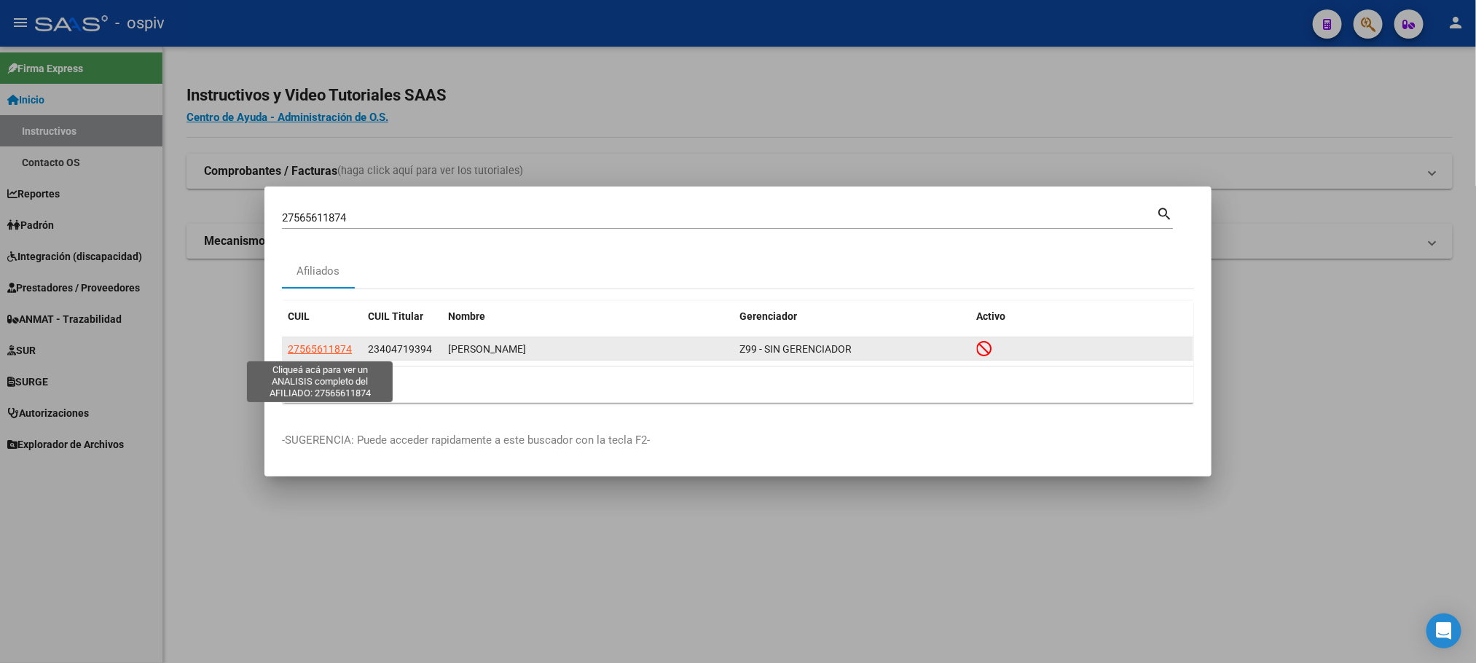
click at [309, 354] on span "27565611874" at bounding box center [320, 349] width 64 height 12
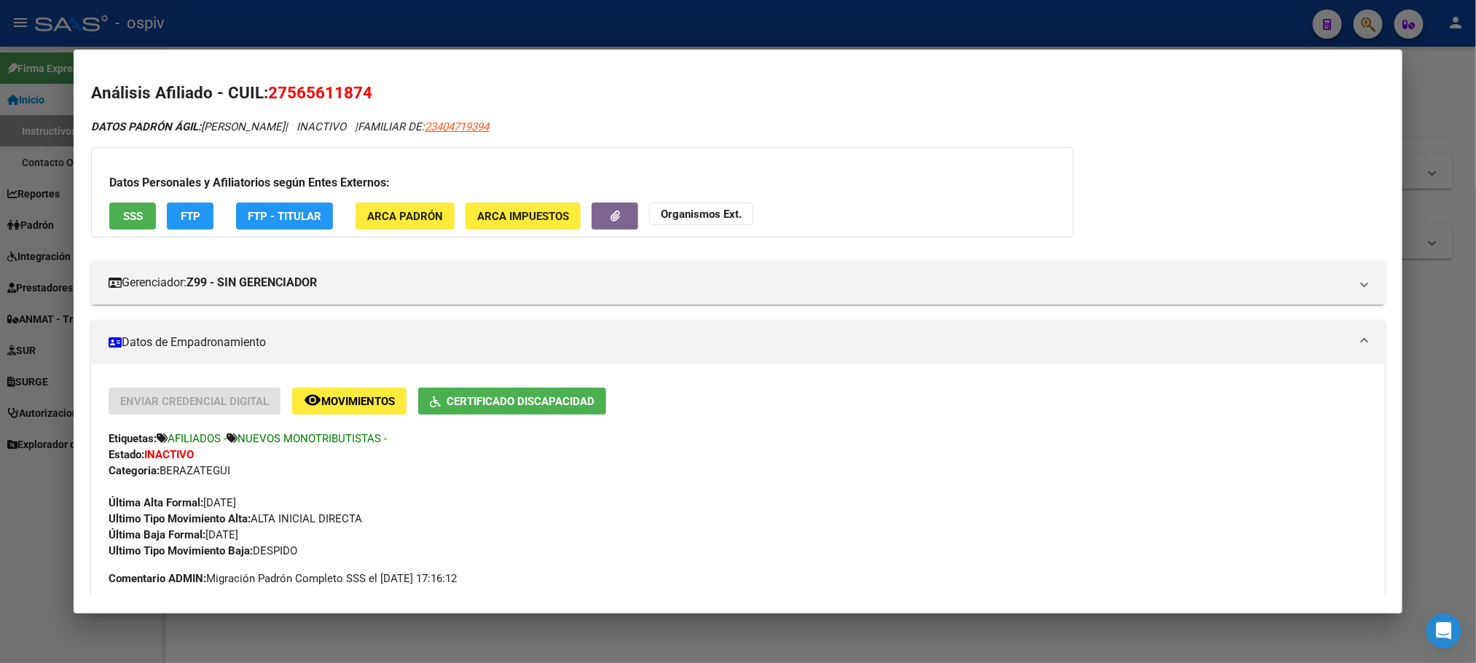
click at [819, 631] on div at bounding box center [738, 331] width 1476 height 663
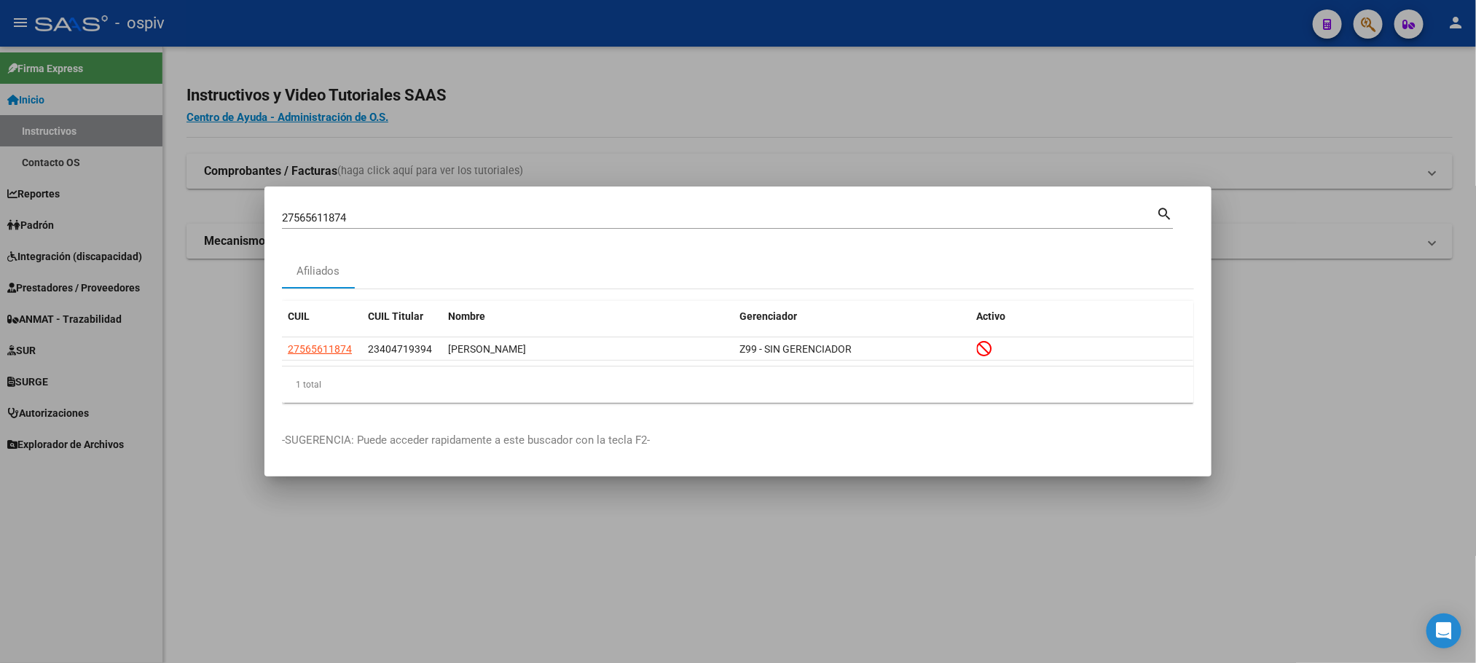
click at [94, 531] on div at bounding box center [738, 331] width 1476 height 663
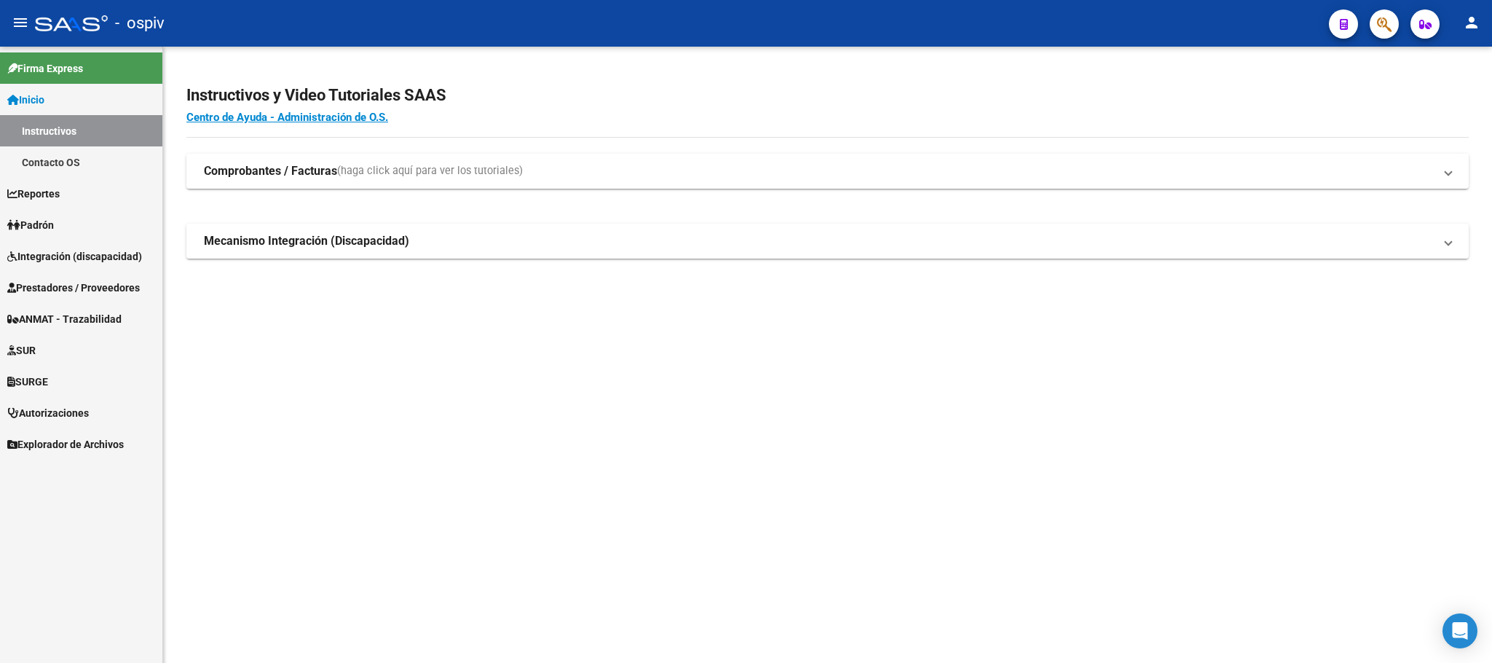
click at [53, 285] on span "Prestadores / Proveedores" at bounding box center [73, 288] width 133 height 16
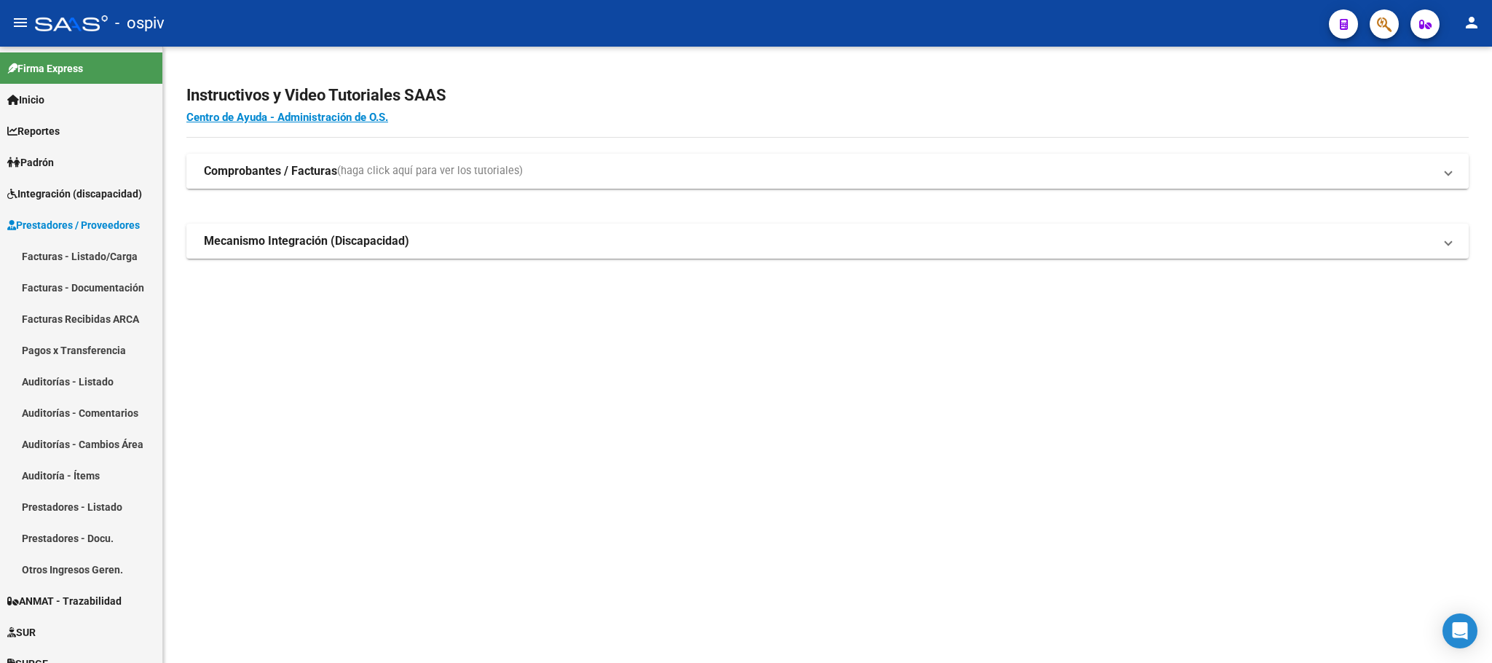
click at [256, 173] on strong "Comprobantes / Facturas" at bounding box center [270, 171] width 133 height 16
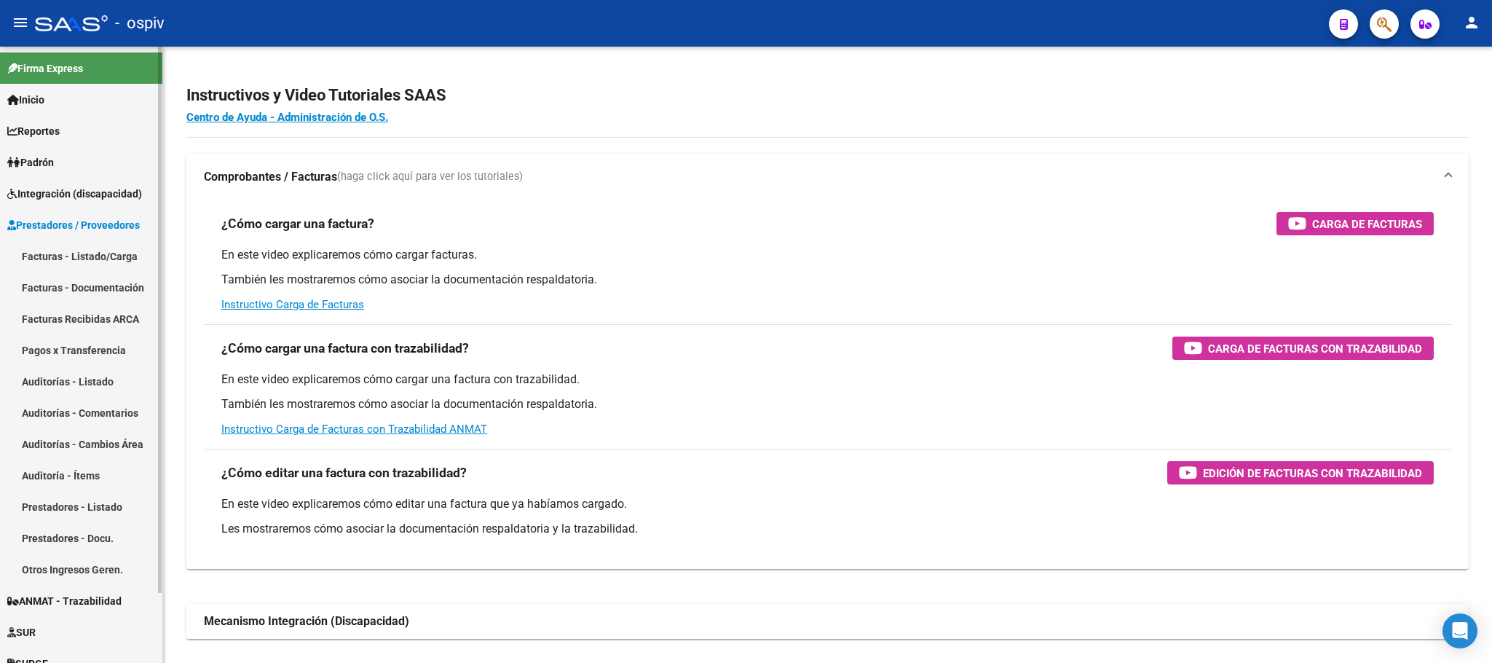
click at [61, 256] on link "Facturas - Listado/Carga" at bounding box center [81, 255] width 162 height 31
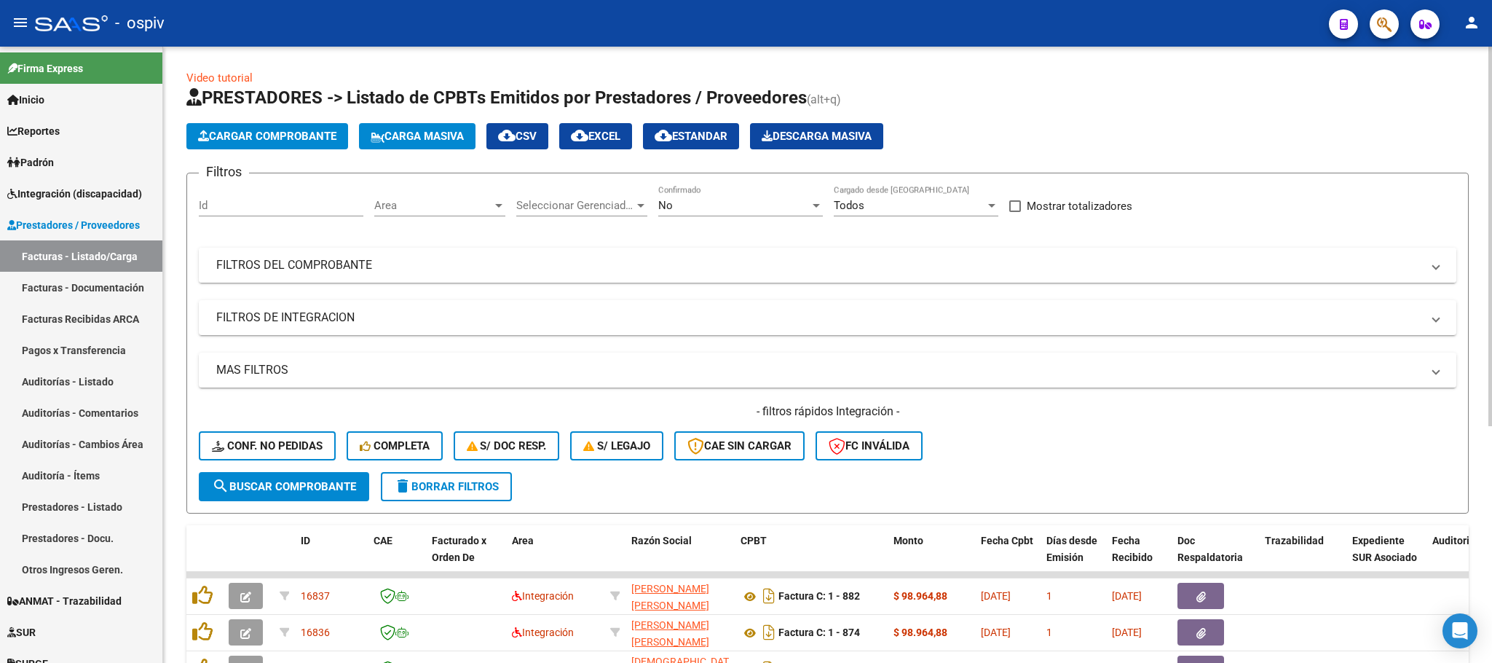
click at [653, 269] on mat-panel-title "FILTROS DEL COMPROBANTE" at bounding box center [818, 265] width 1205 height 16
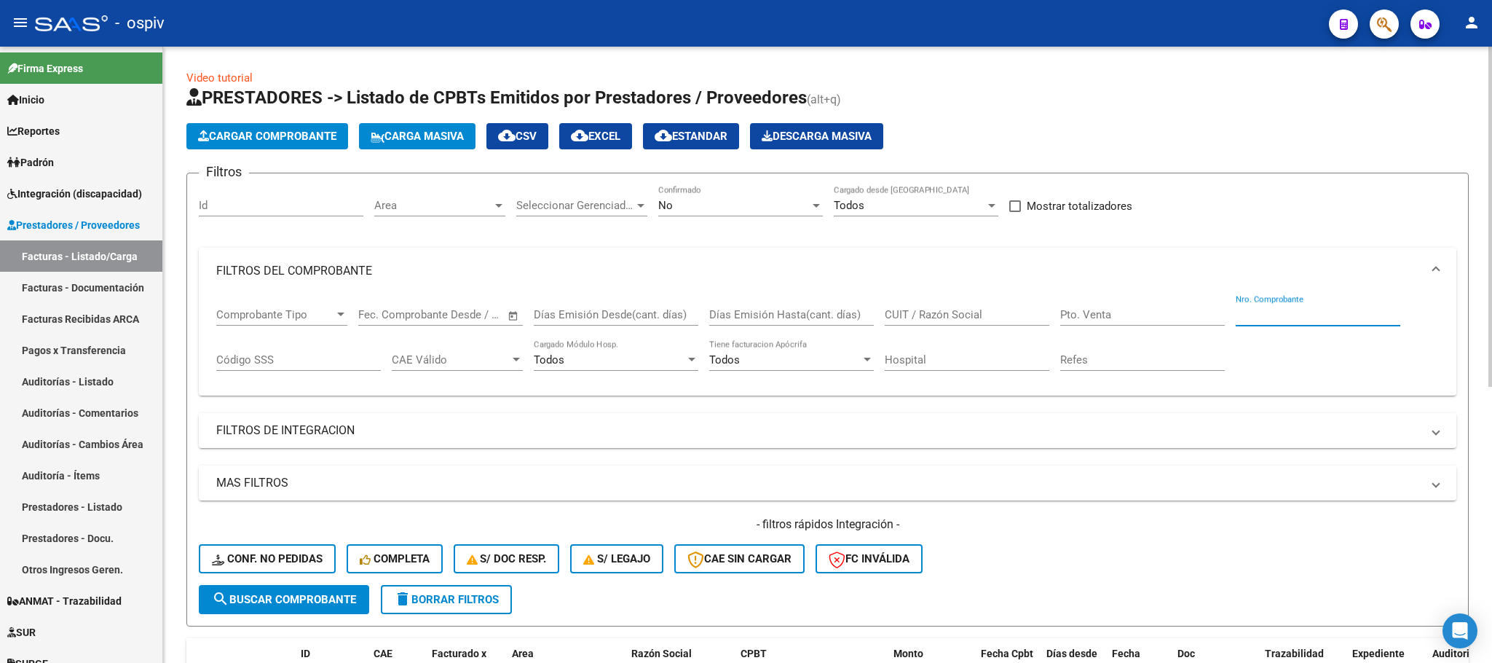
click at [1264, 311] on input "Nro. Comprobante" at bounding box center [1318, 314] width 165 height 13
type input "3765"
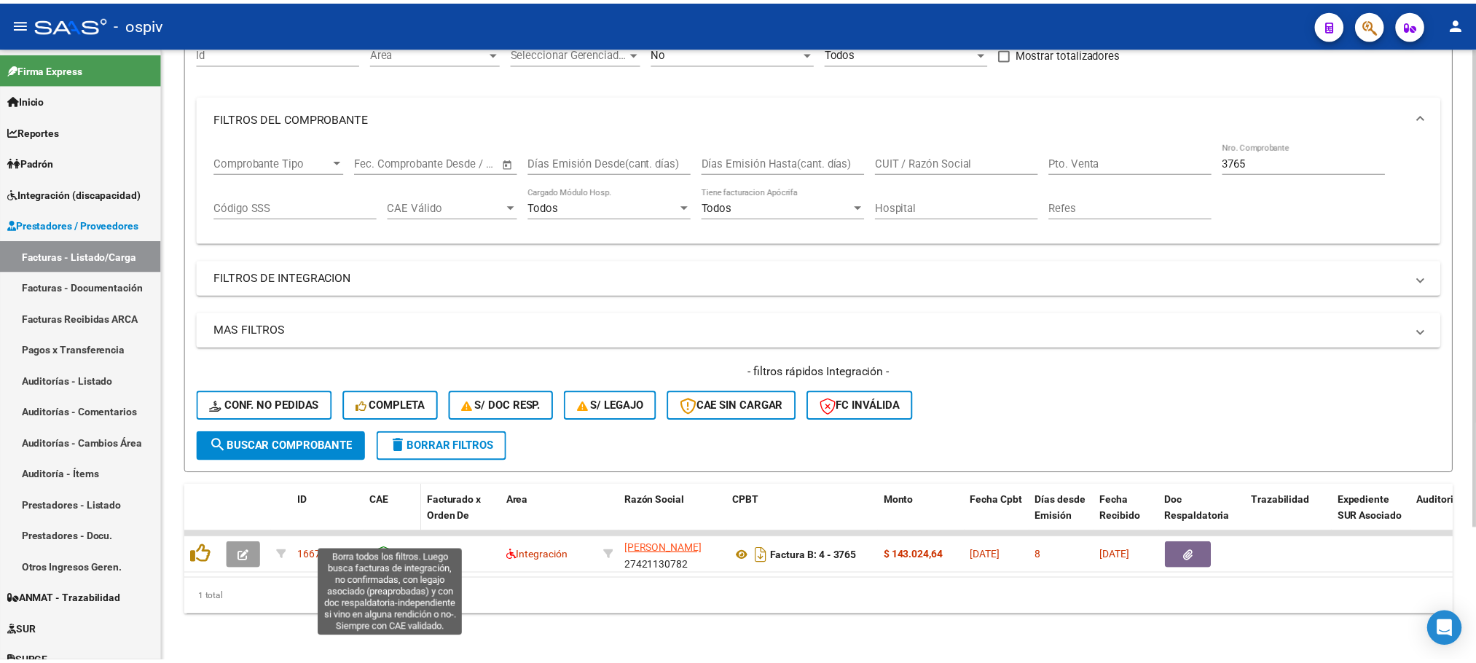
scroll to position [170, 0]
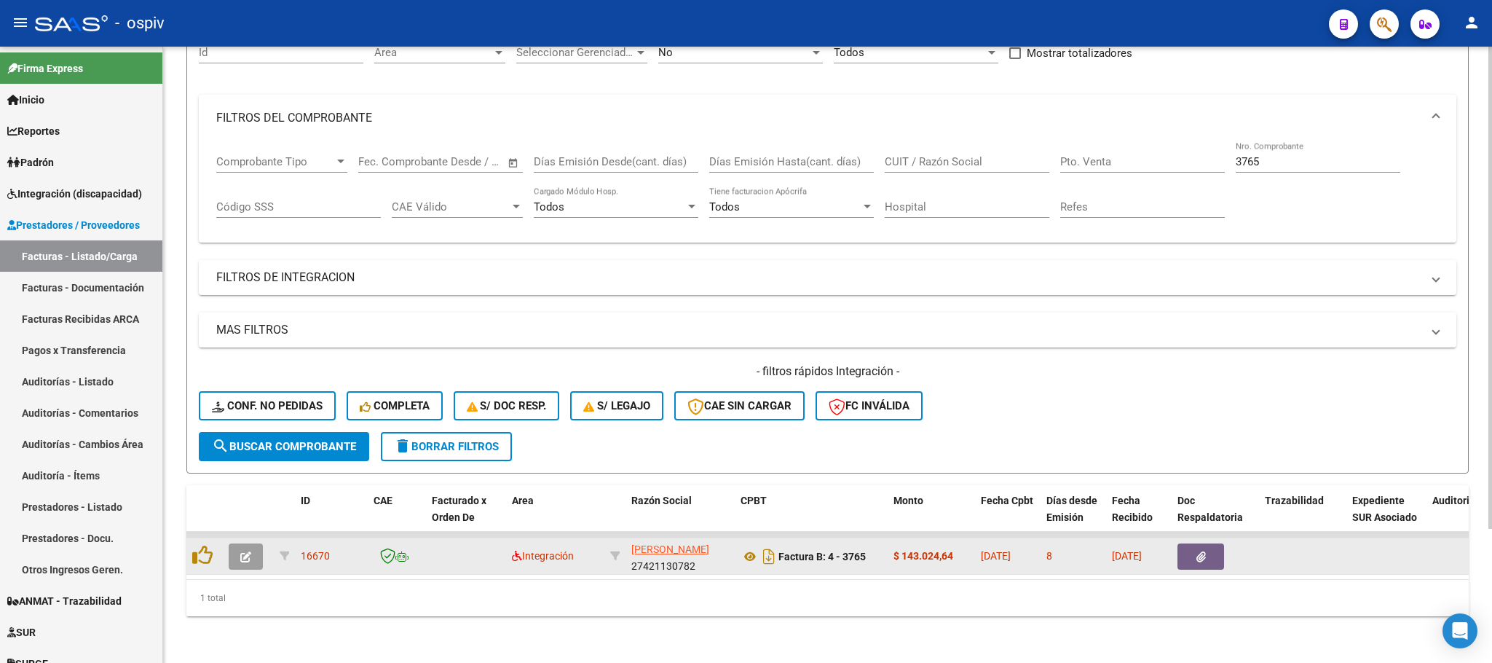
click at [245, 551] on icon "button" at bounding box center [245, 556] width 11 height 11
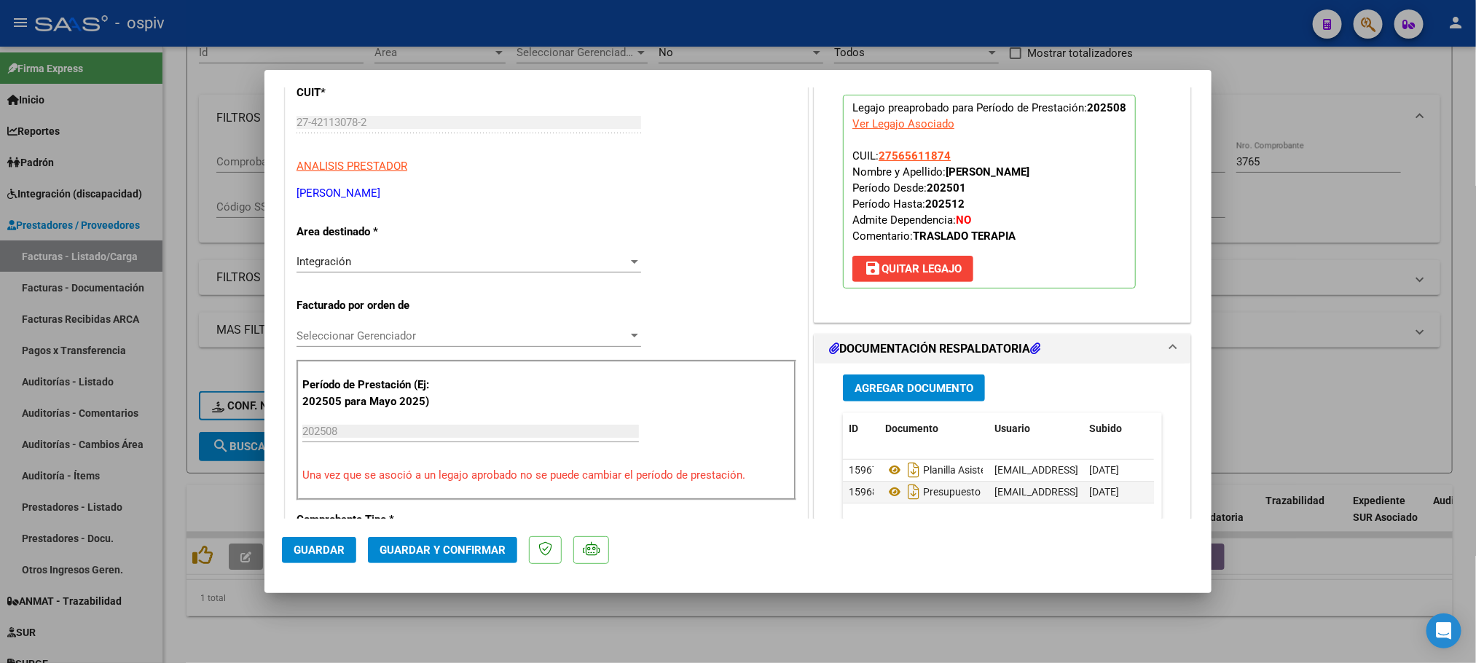
scroll to position [363, 0]
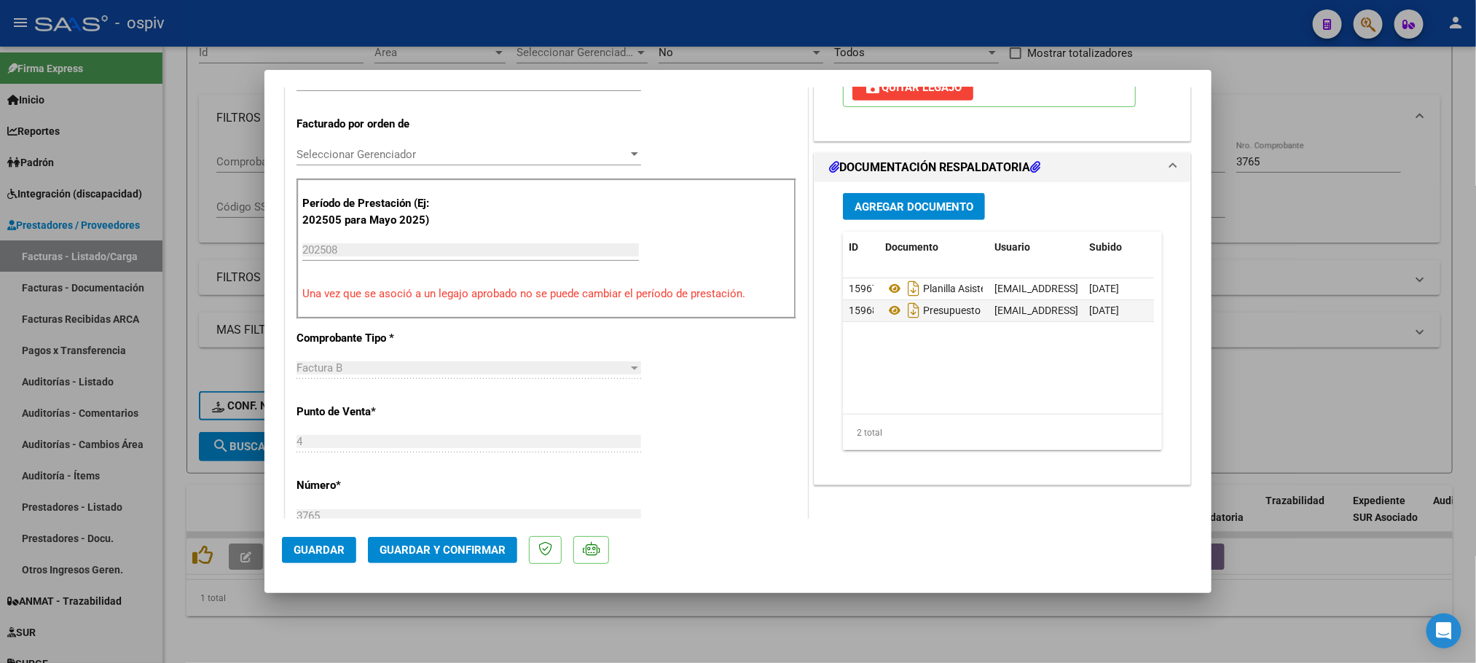
click at [1348, 94] on div at bounding box center [738, 331] width 1476 height 663
type input "$ 0,00"
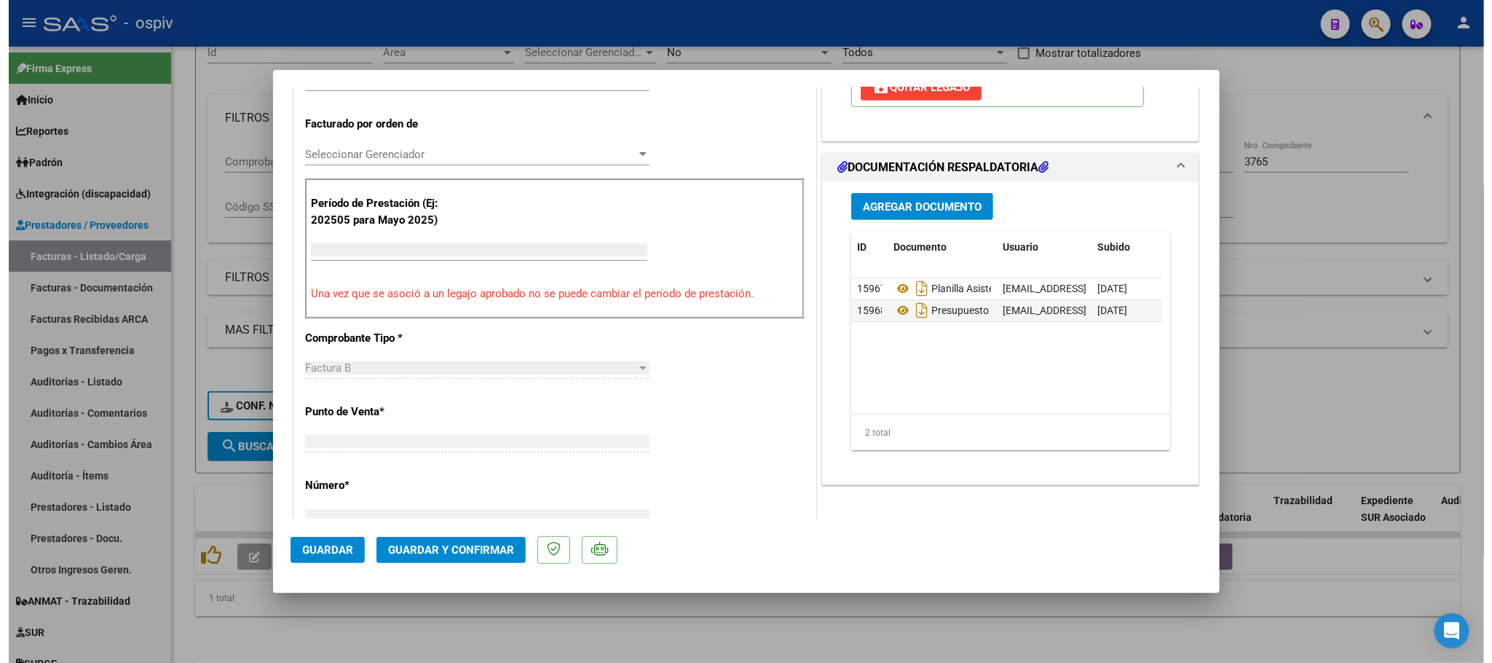
scroll to position [0, 0]
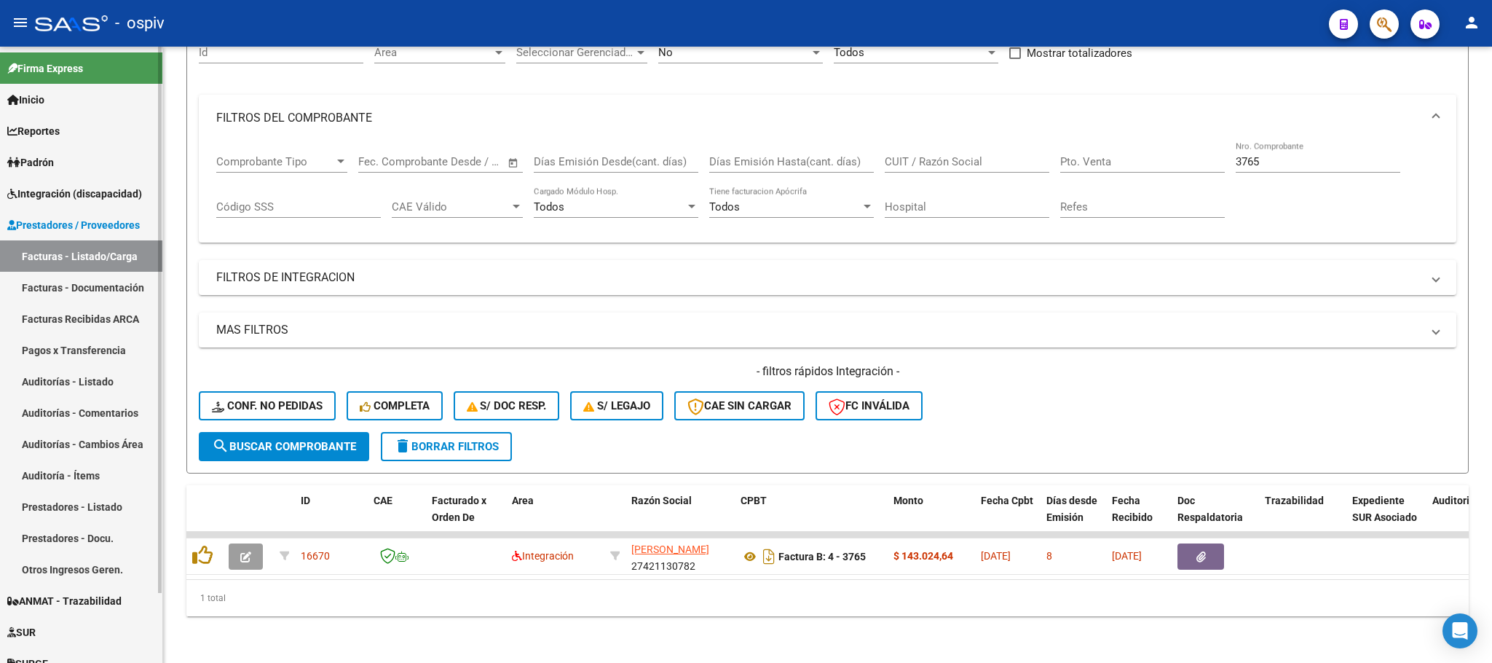
click at [79, 197] on span "Integración (discapacidad)" at bounding box center [74, 194] width 135 height 16
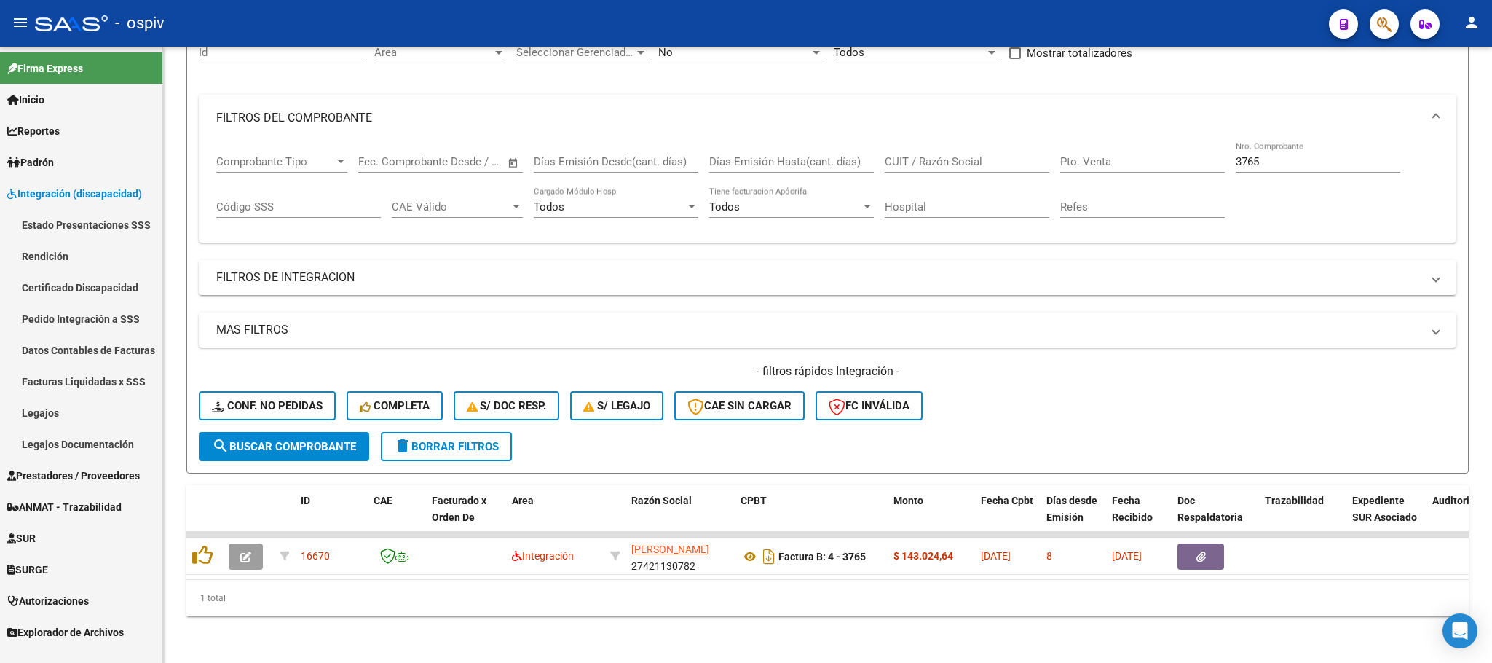
click at [47, 411] on link "Legajos" at bounding box center [81, 412] width 162 height 31
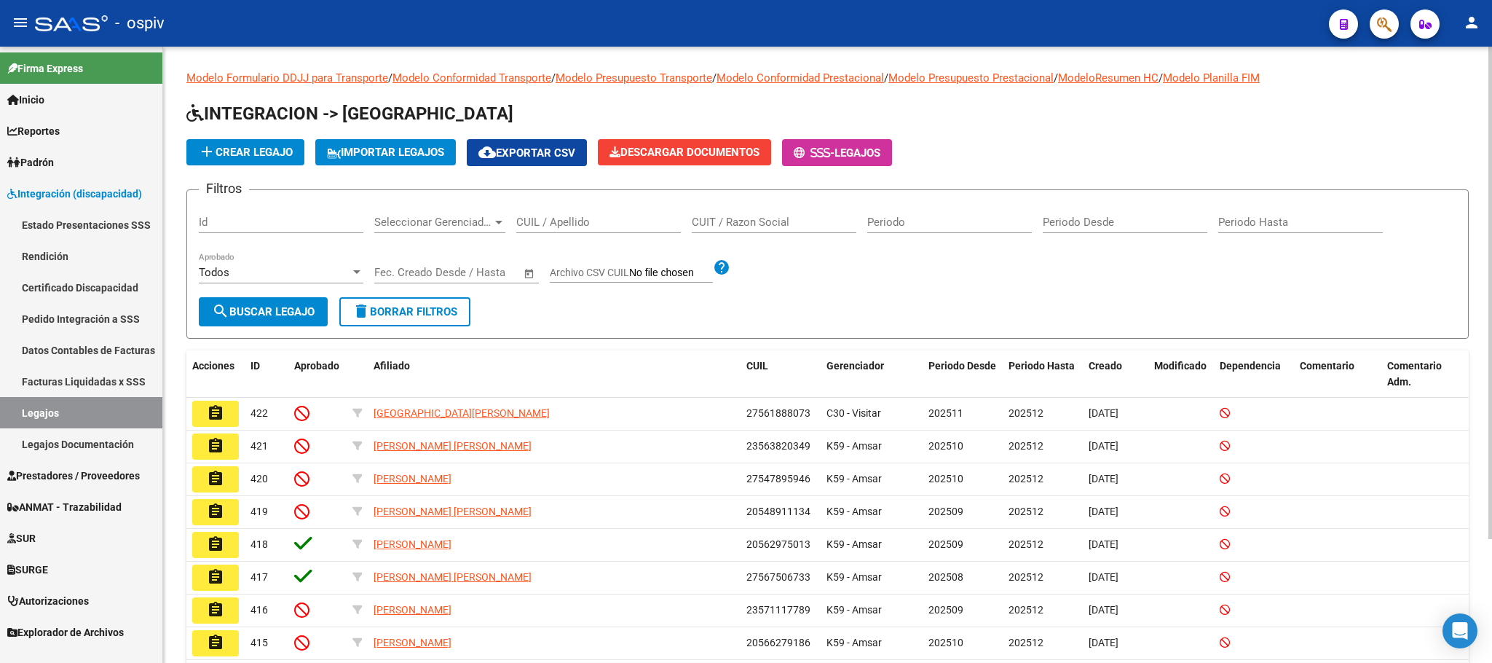
click at [617, 221] on input "CUIL / Apellido" at bounding box center [598, 222] width 165 height 13
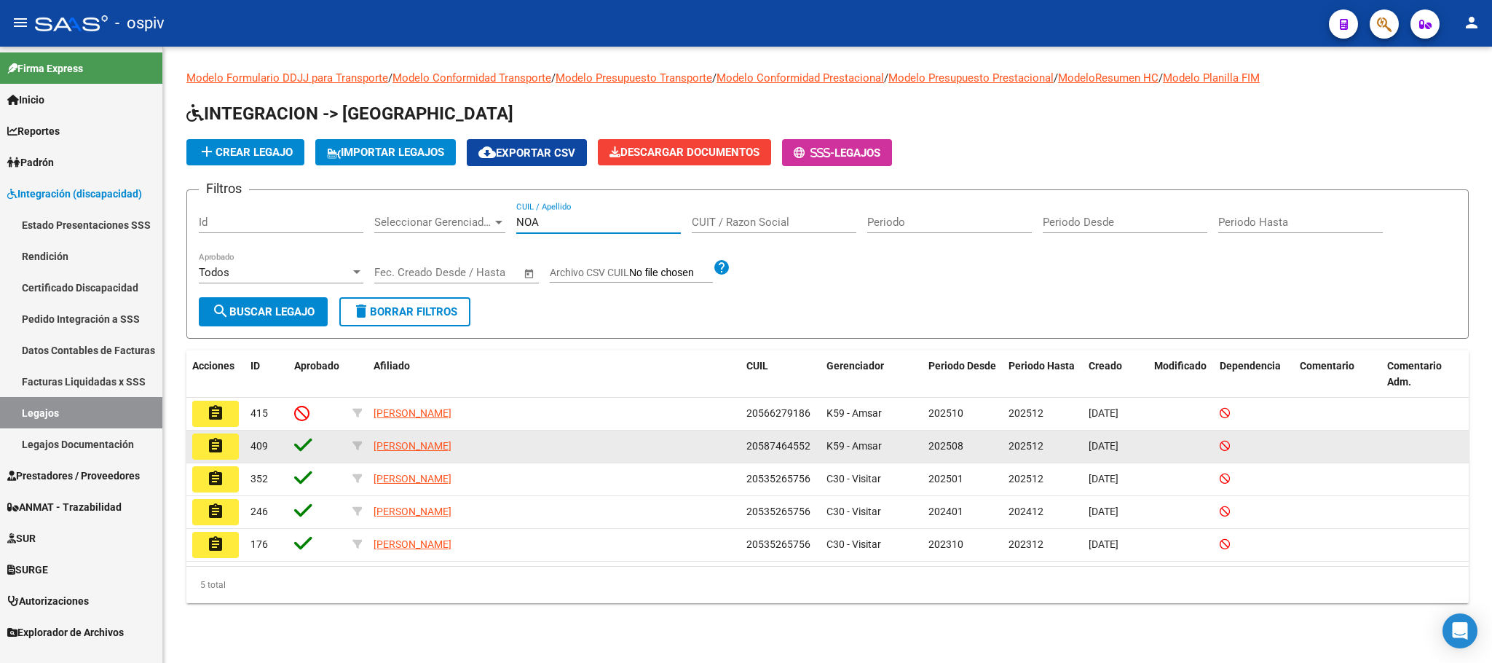
type input "NOA"
click at [216, 448] on mat-icon "assignment" at bounding box center [215, 445] width 17 height 17
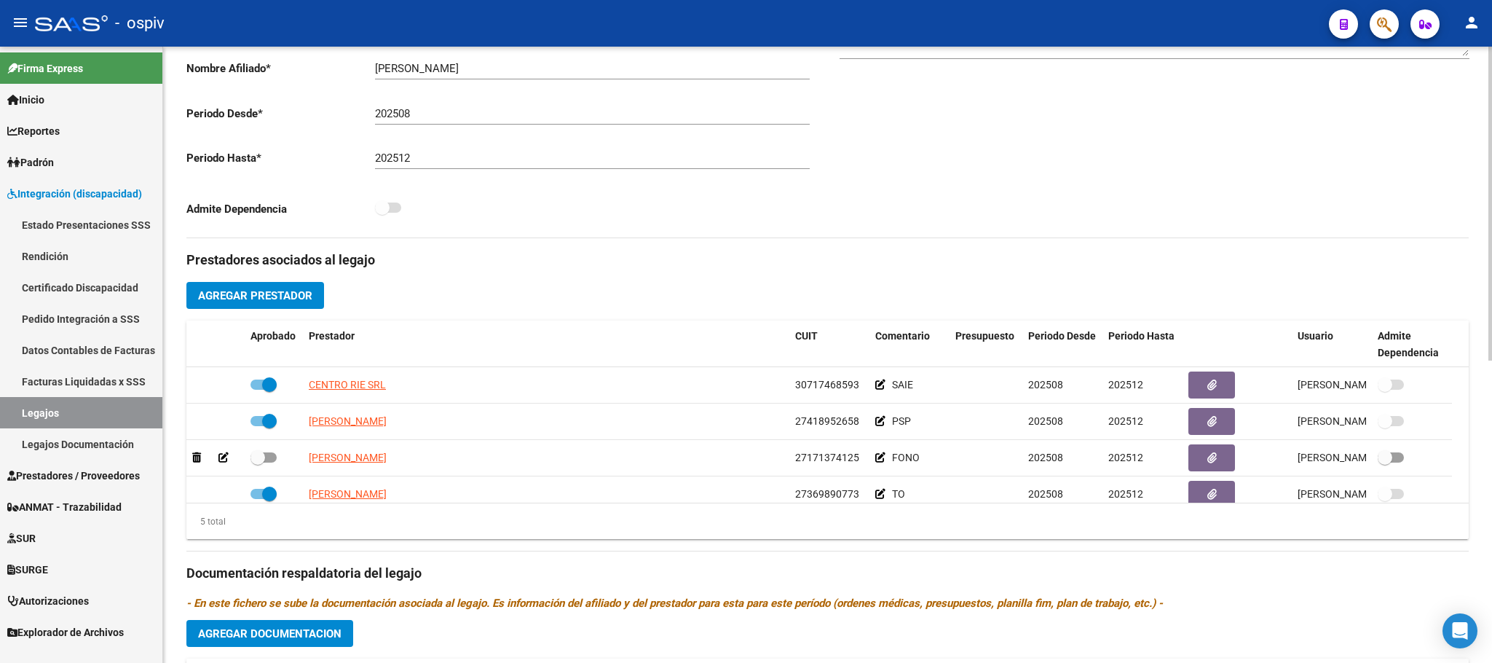
scroll to position [363, 0]
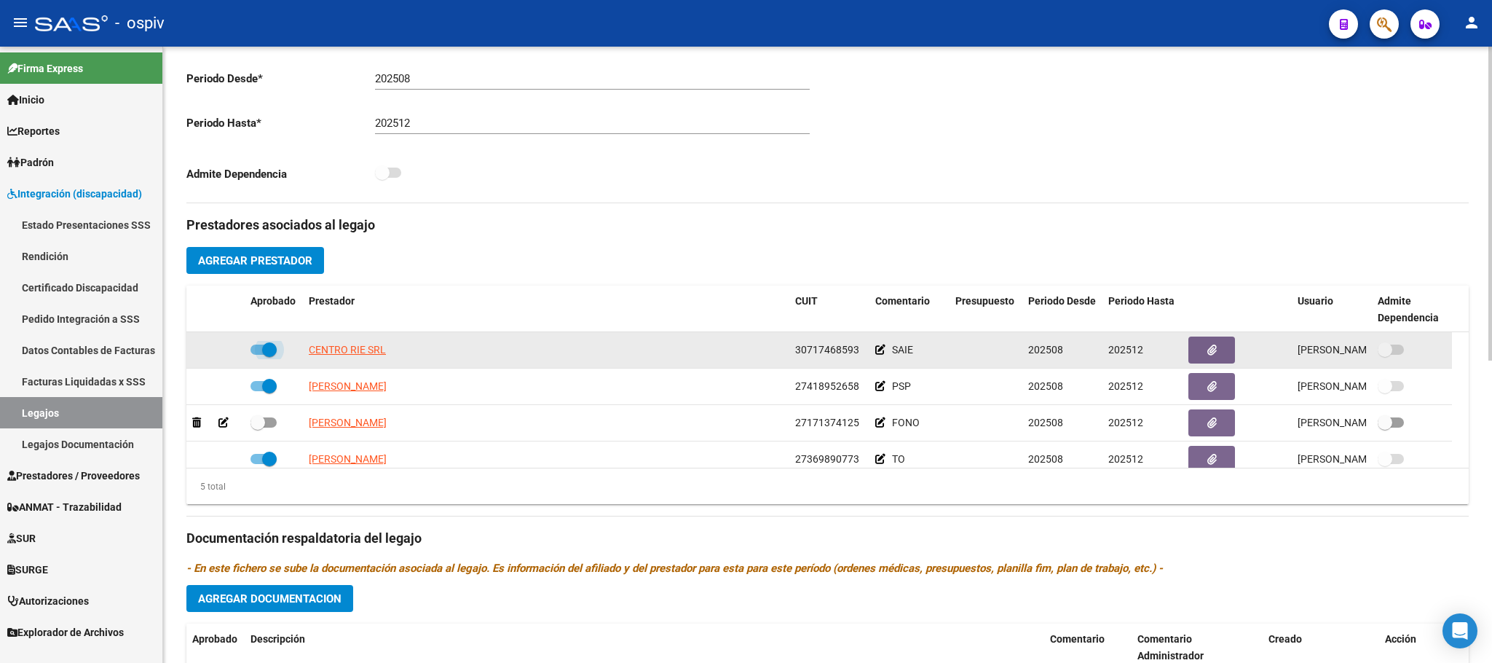
click at [269, 353] on span at bounding box center [269, 349] width 15 height 15
click at [258, 355] on input "checkbox" at bounding box center [257, 355] width 1 height 1
checkbox input "false"
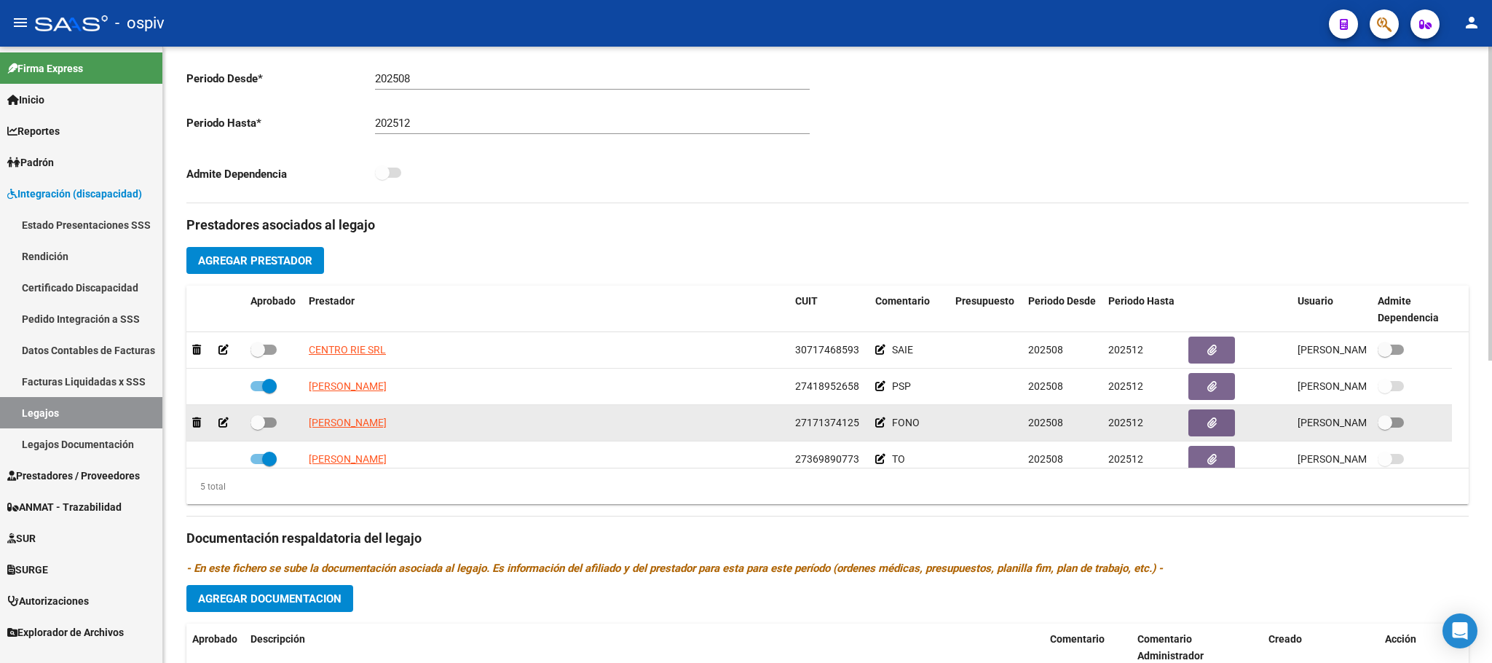
click at [267, 426] on span at bounding box center [264, 422] width 26 height 10
click at [258, 428] on input "checkbox" at bounding box center [257, 428] width 1 height 1
checkbox input "true"
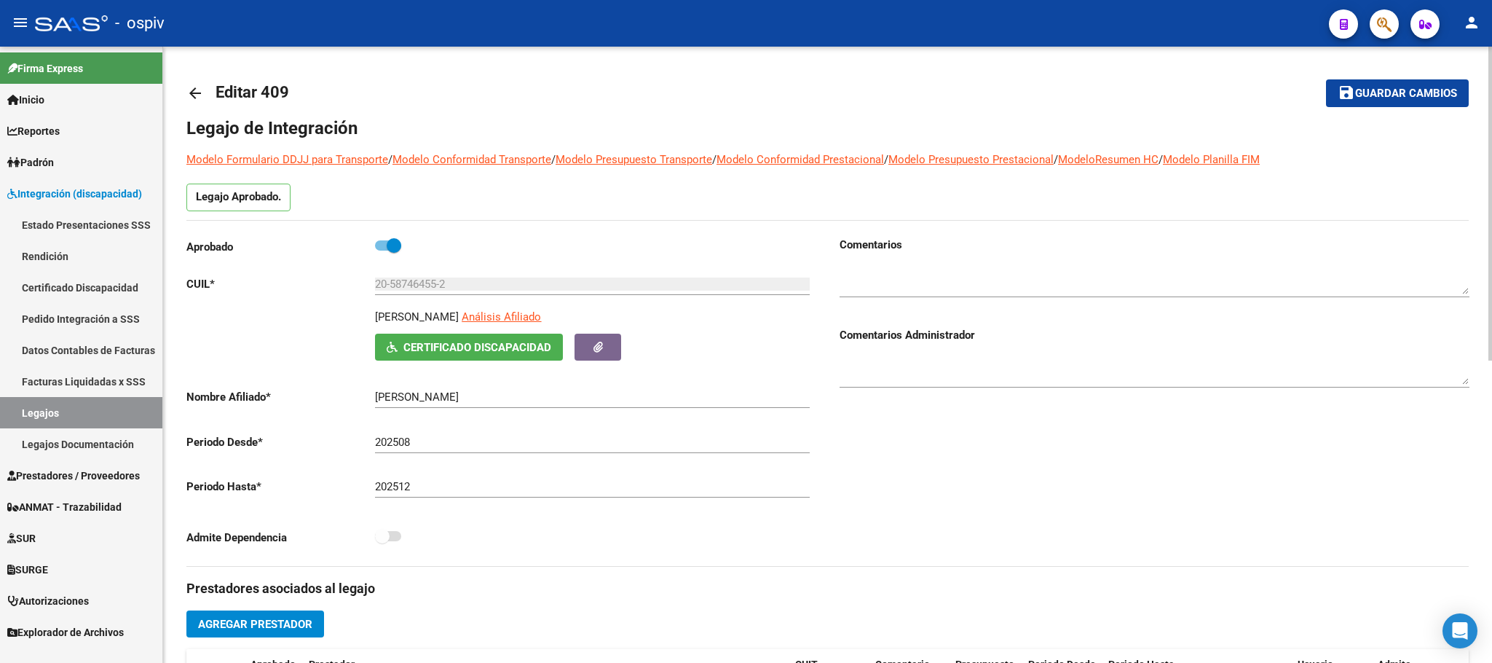
click at [1399, 90] on span "Guardar cambios" at bounding box center [1406, 93] width 102 height 13
click at [1396, 101] on button "save Guardar cambios" at bounding box center [1397, 92] width 143 height 27
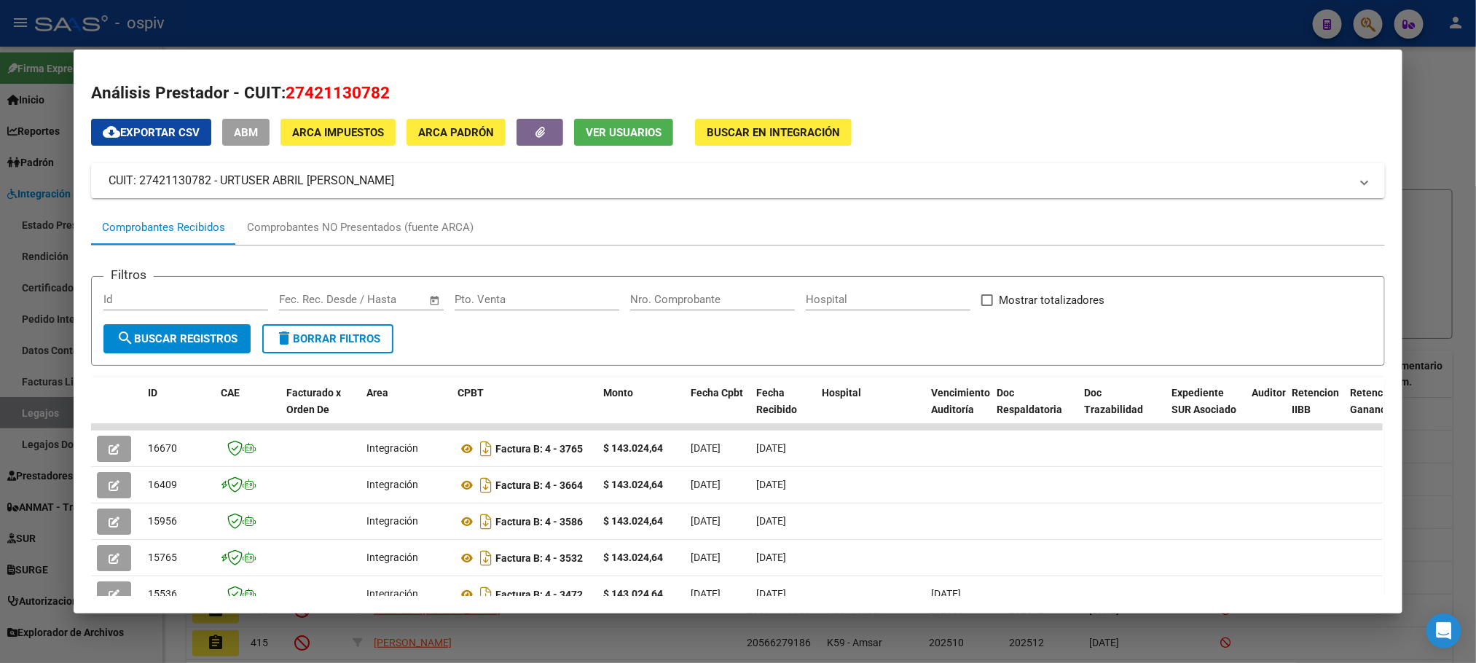
scroll to position [93, 0]
